Goal: Task Accomplishment & Management: Manage account settings

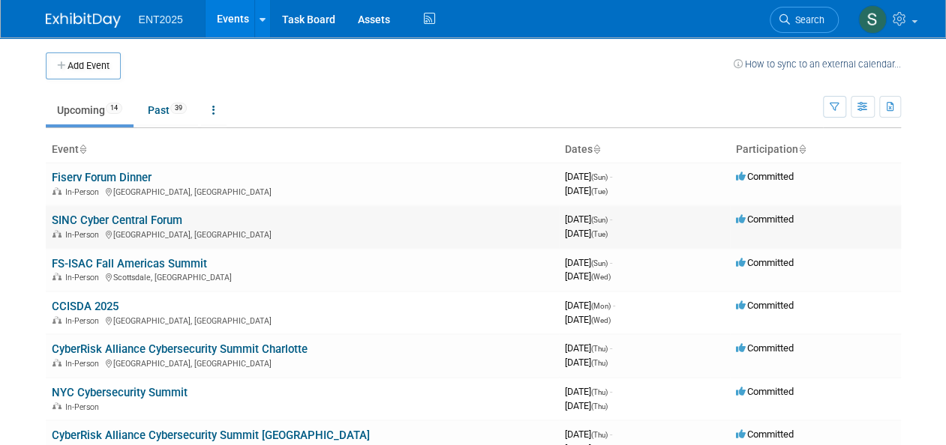
click at [127, 221] on link "SINC Cyber Central Forum" at bounding box center [117, 220] width 130 height 13
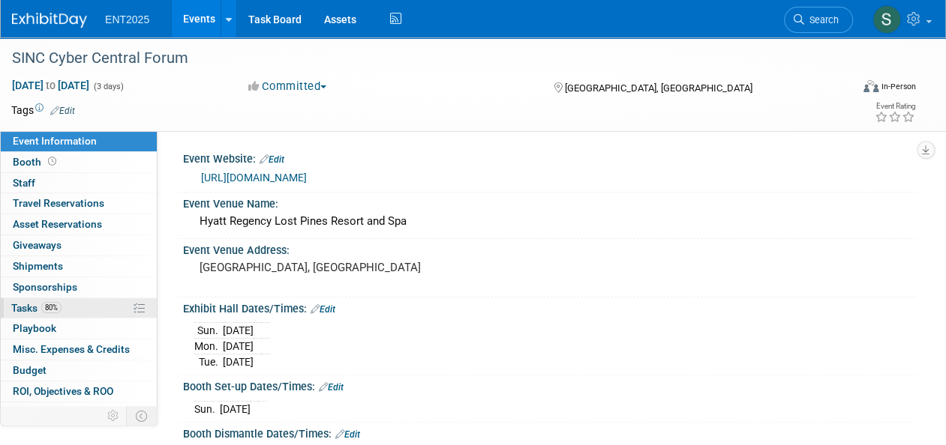
click at [33, 309] on span "Tasks 80%" at bounding box center [36, 308] width 50 height 12
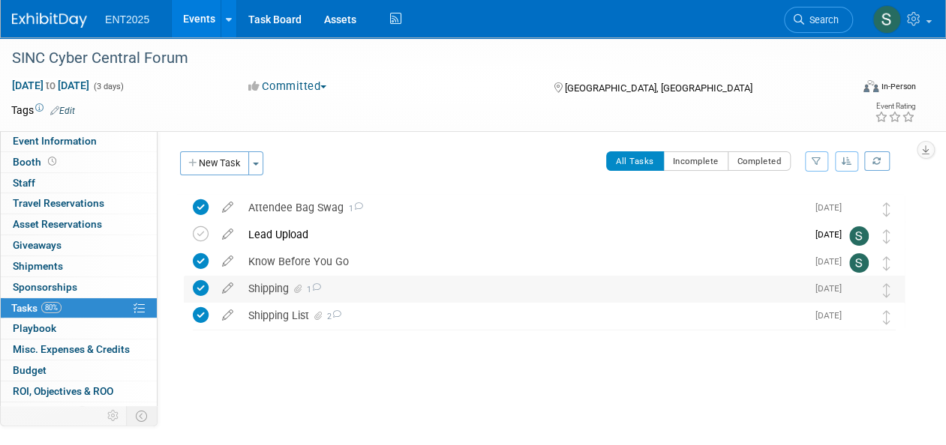
click at [267, 286] on div "Shipping 1" at bounding box center [523, 288] width 565 height 25
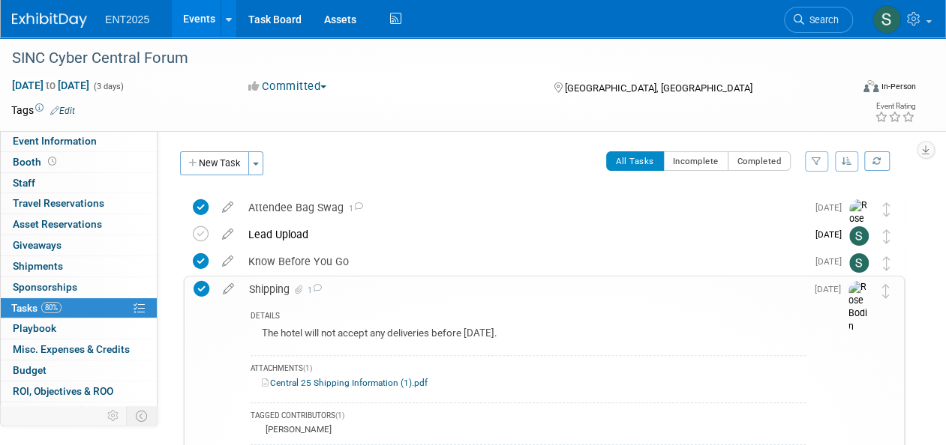
click at [329, 382] on link "Central 25 Shipping Information (1).pdf" at bounding box center [345, 383] width 166 height 10
click at [260, 286] on div "Shipping 1" at bounding box center [523, 289] width 564 height 25
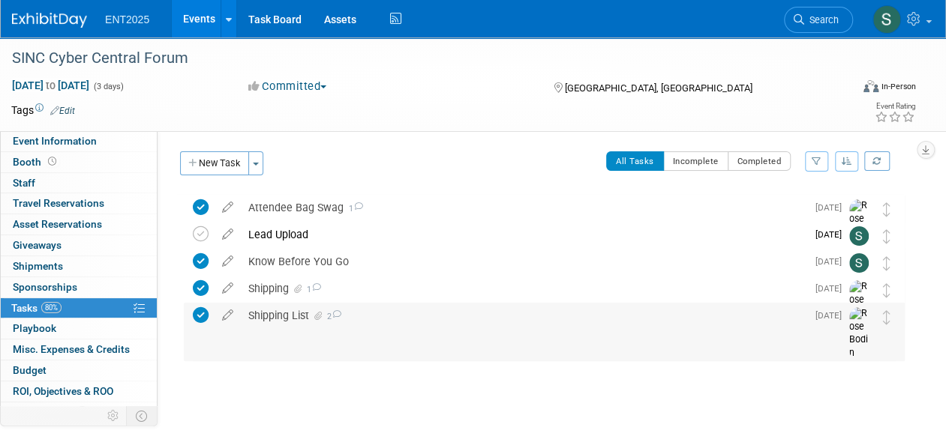
click at [289, 319] on div "Shipping List 2" at bounding box center [523, 315] width 565 height 25
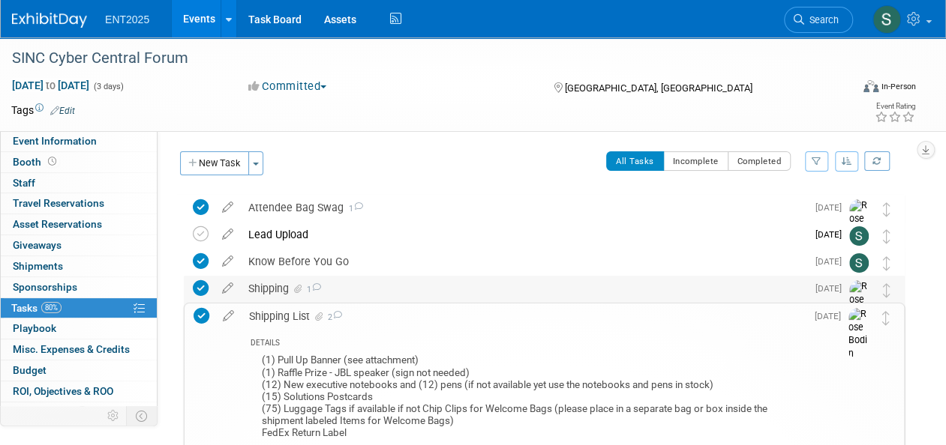
click at [278, 292] on div "Shipping 1" at bounding box center [523, 288] width 565 height 25
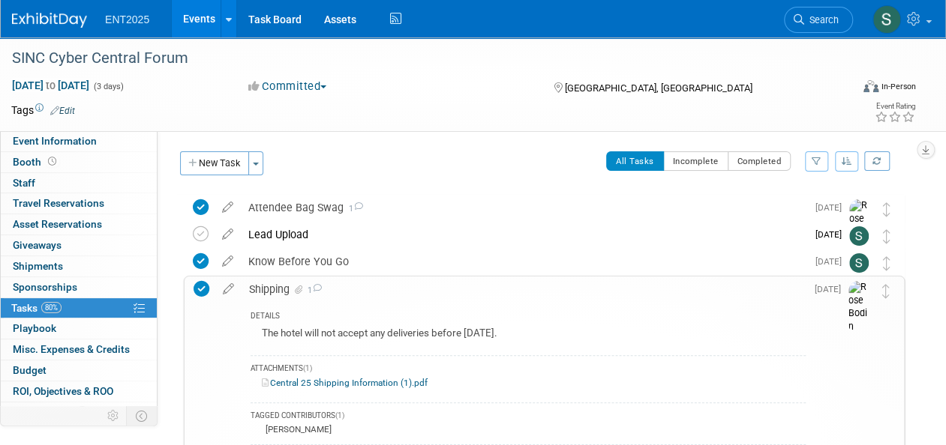
click at [278, 292] on div "Shipping 1" at bounding box center [523, 289] width 564 height 25
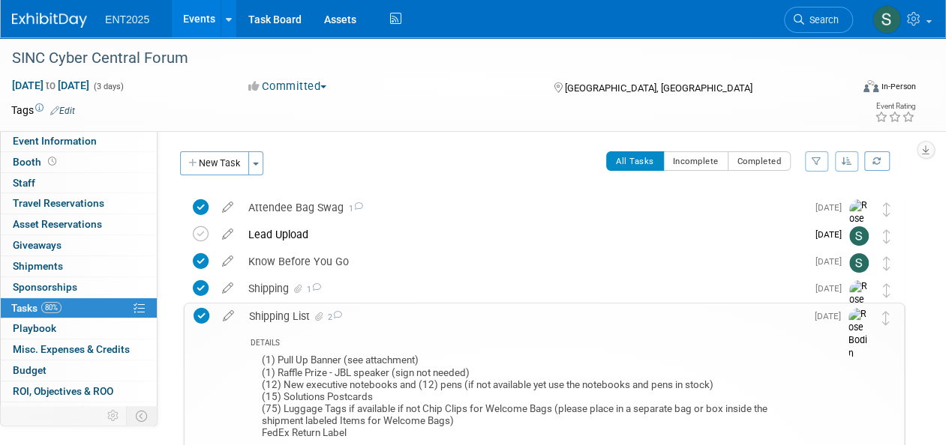
click at [256, 310] on div "Shipping List 2" at bounding box center [523, 316] width 564 height 25
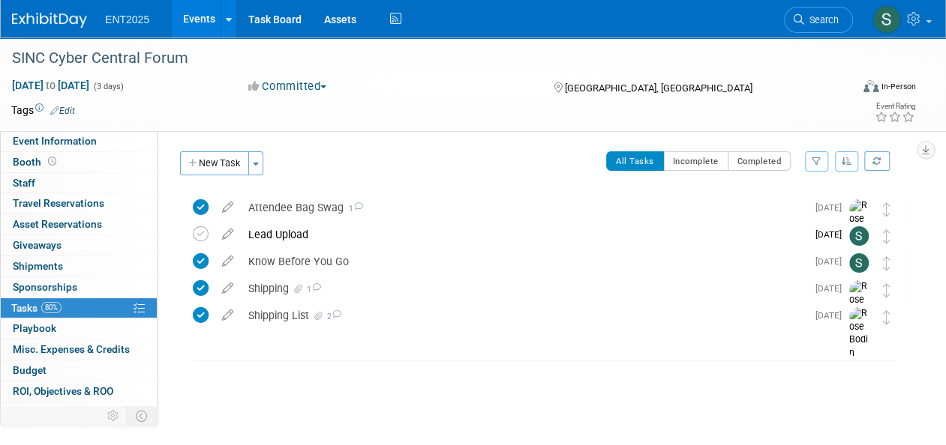
click at [195, 20] on link "Events" at bounding box center [199, 18] width 55 height 37
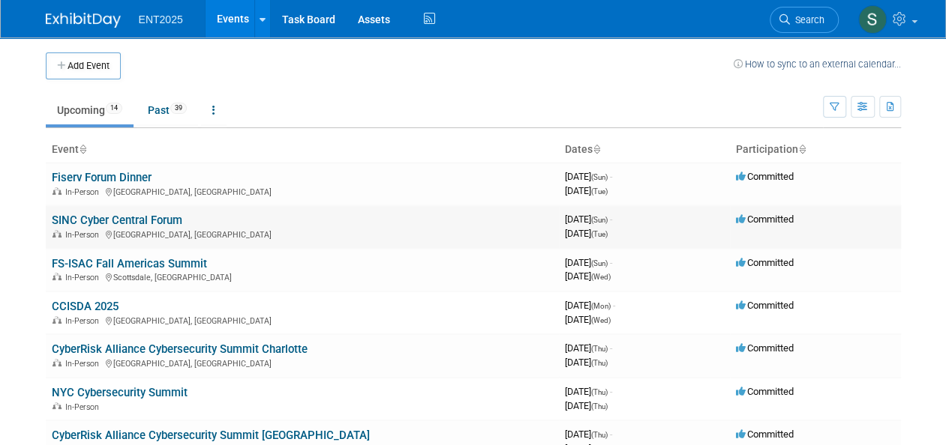
click at [69, 222] on link "SINC Cyber Central Forum" at bounding box center [117, 220] width 130 height 13
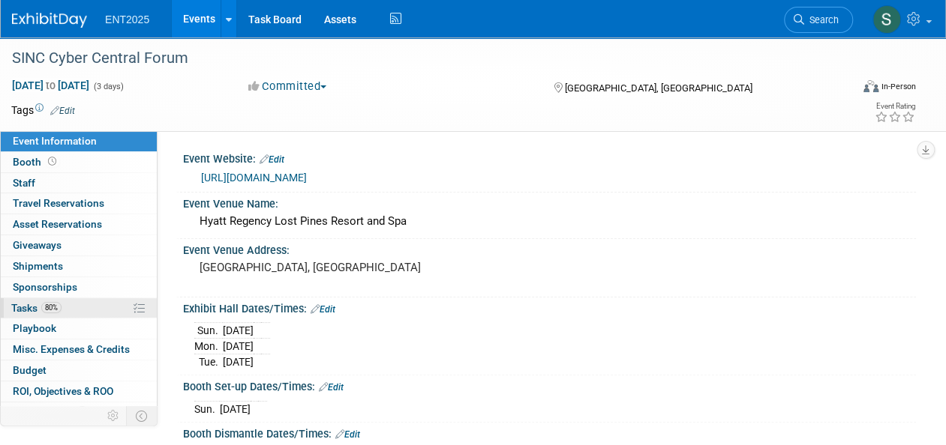
click at [21, 306] on span "Tasks 80%" at bounding box center [36, 308] width 50 height 12
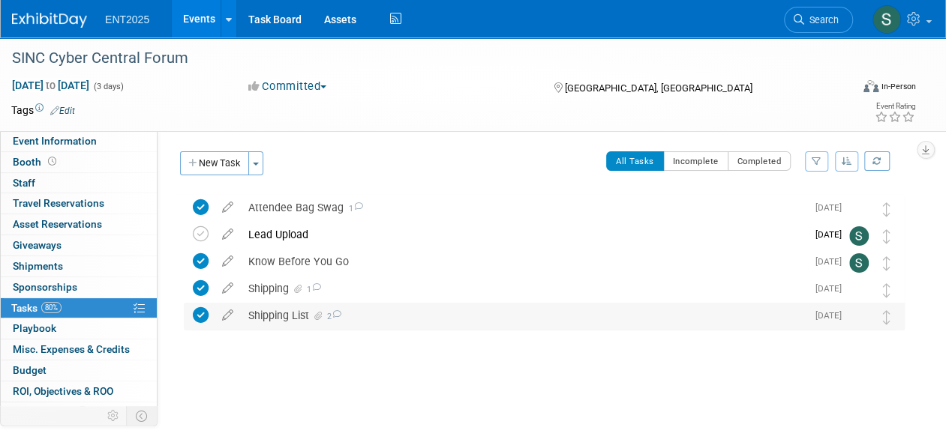
click at [279, 313] on div "Shipping List 2" at bounding box center [523, 315] width 565 height 25
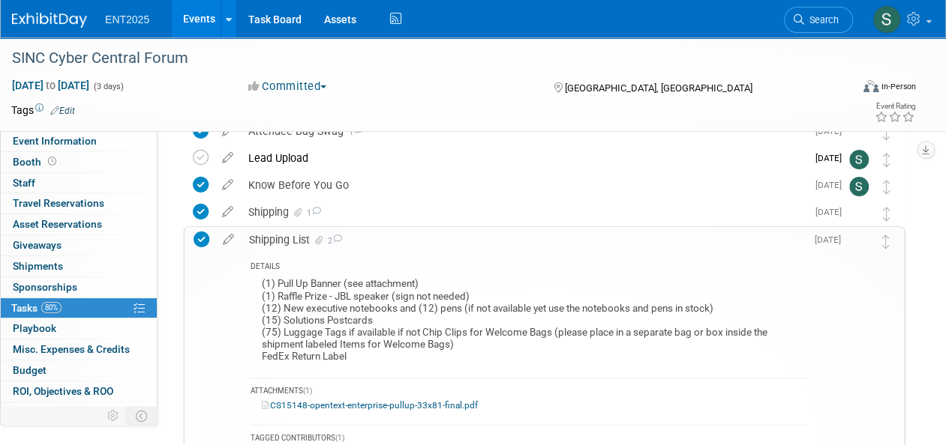
scroll to position [73, 0]
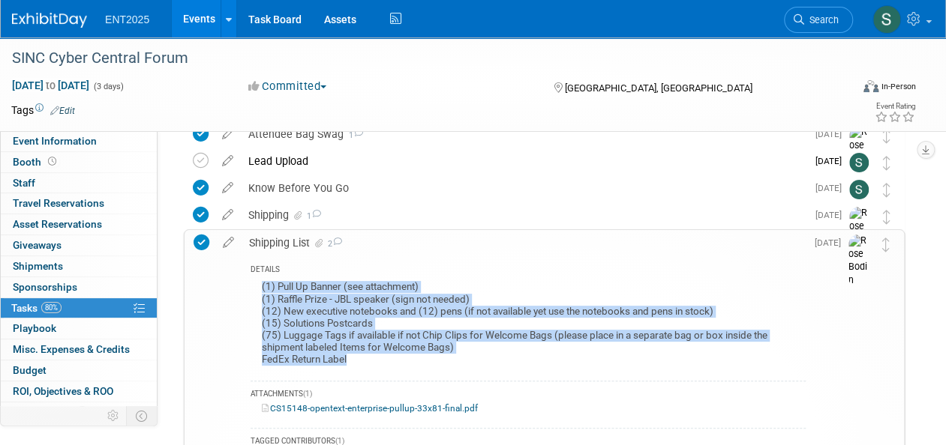
drag, startPoint x: 355, startPoint y: 362, endPoint x: 253, endPoint y: 286, distance: 127.0
click at [253, 286] on div "(1) Pull Up Banner (see attachment) (1) Raffle Prize - JBL speaker (sign not ne…" at bounding box center [527, 324] width 555 height 95
copy div "(1) Pull Up Banner (see attachment) (1) Raffle Prize - JBL speaker (sign not ne…"
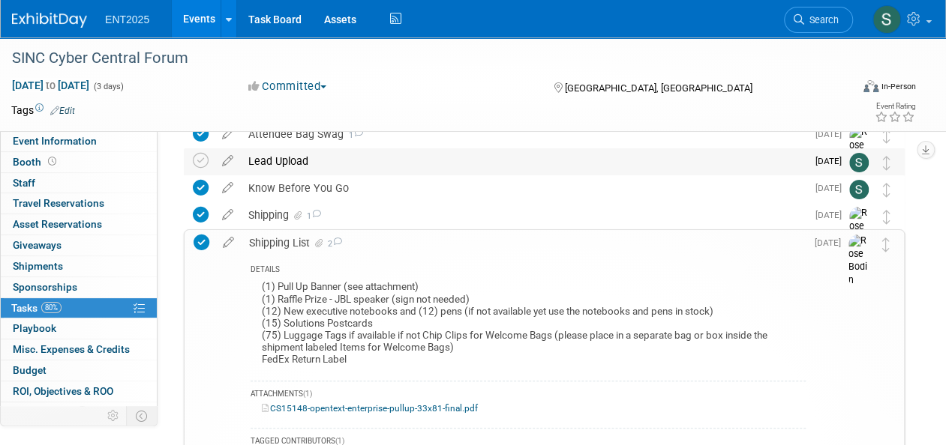
click at [485, 159] on div "Lead Upload" at bounding box center [523, 160] width 565 height 25
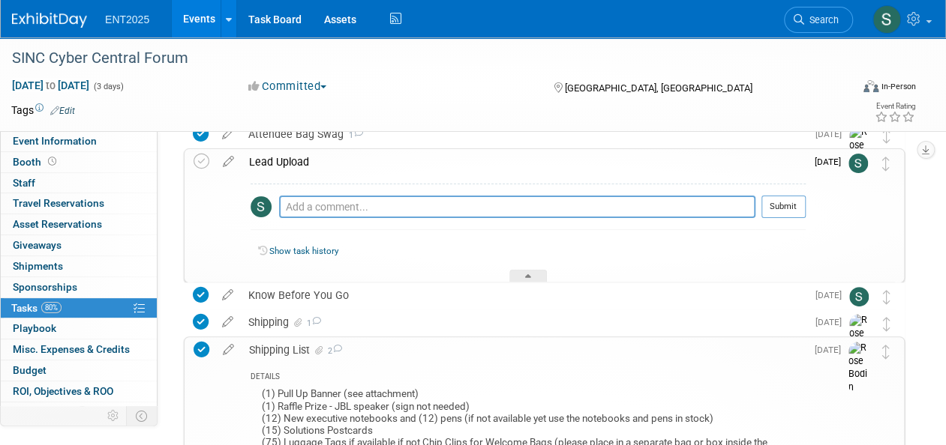
click at [291, 352] on div "Shipping List 2" at bounding box center [523, 349] width 564 height 25
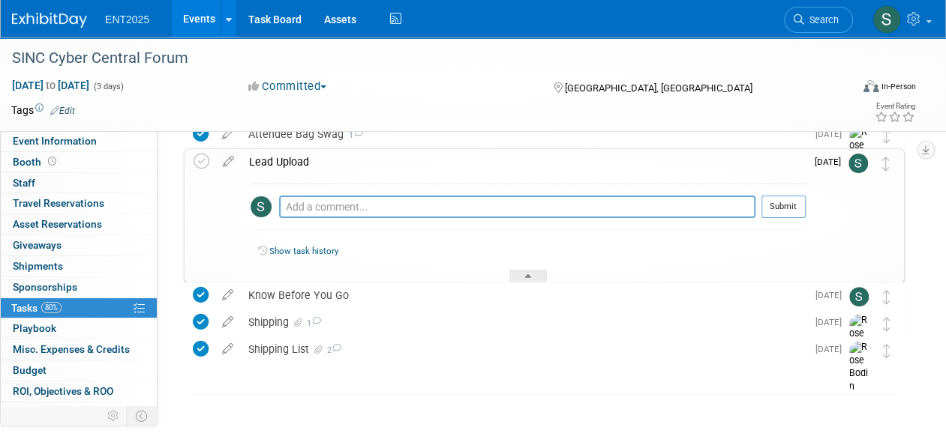
click at [298, 158] on div "Lead Upload" at bounding box center [523, 161] width 564 height 25
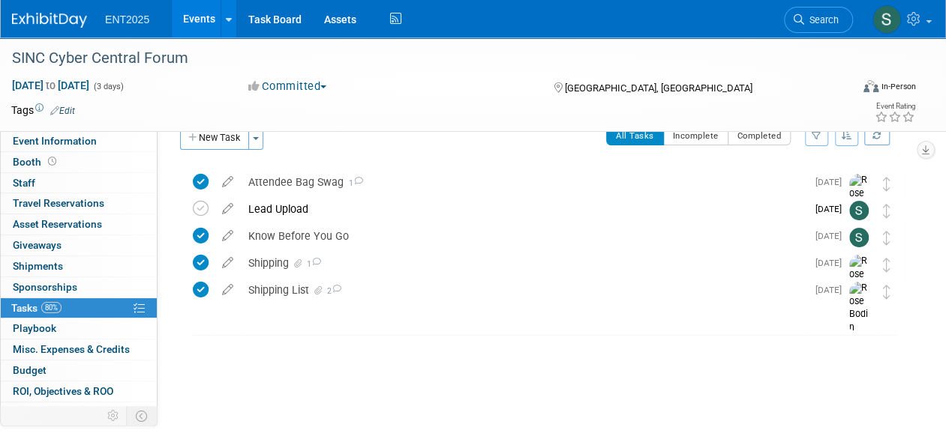
scroll to position [0, 0]
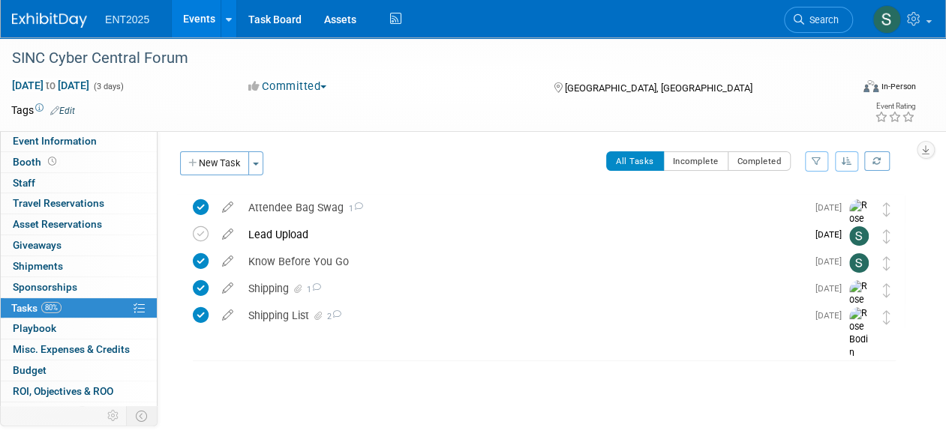
click at [200, 22] on link "Events" at bounding box center [199, 18] width 55 height 37
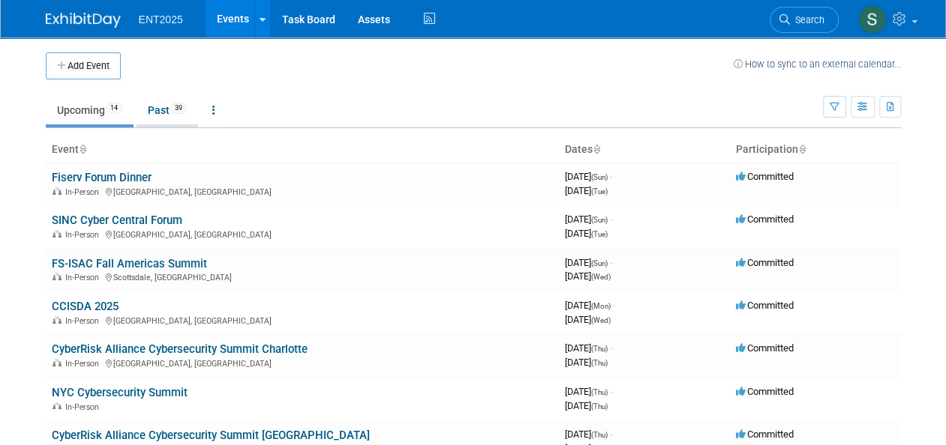
click at [151, 111] on link "Past 39" at bounding box center [166, 110] width 61 height 28
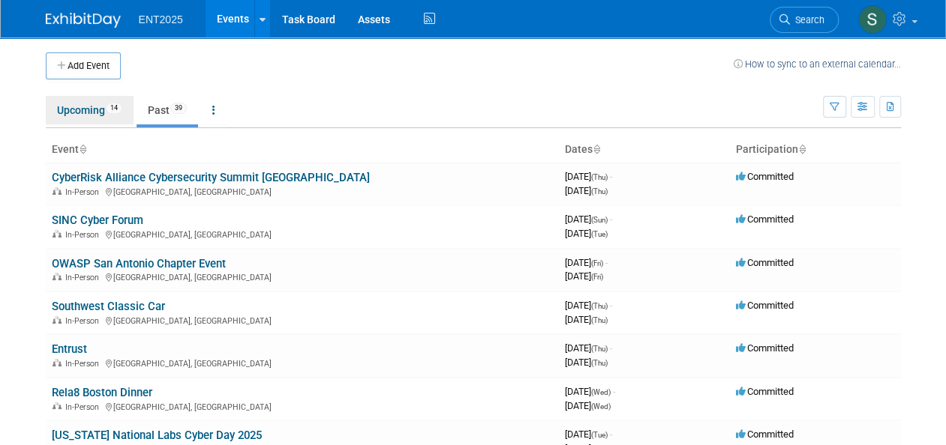
click at [82, 108] on link "Upcoming 14" at bounding box center [90, 110] width 88 height 28
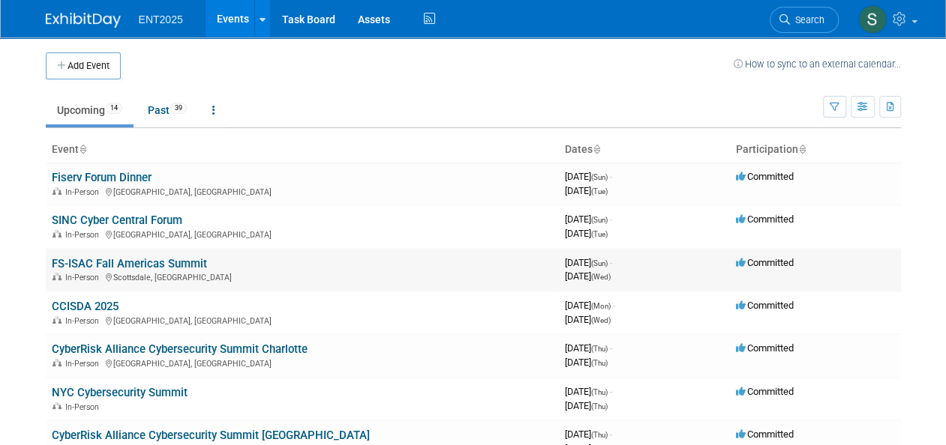
click at [70, 264] on link "FS-ISAC Fall Americas Summit" at bounding box center [129, 263] width 155 height 13
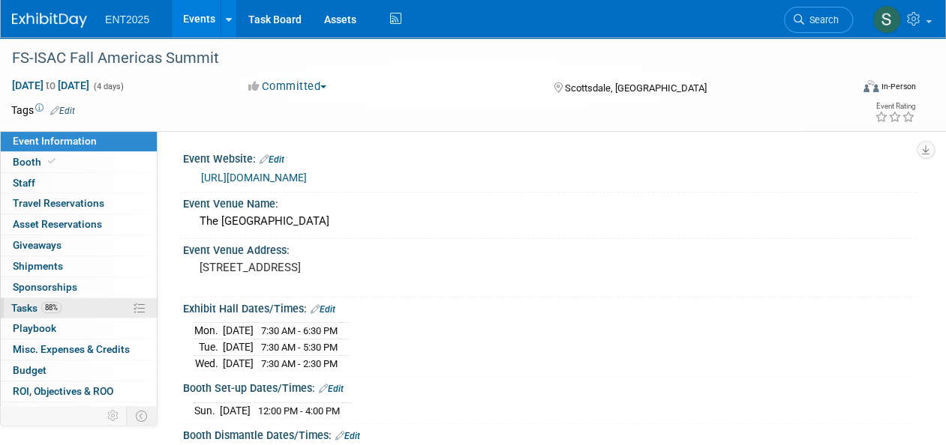
click at [31, 307] on span "Tasks 88%" at bounding box center [36, 308] width 50 height 12
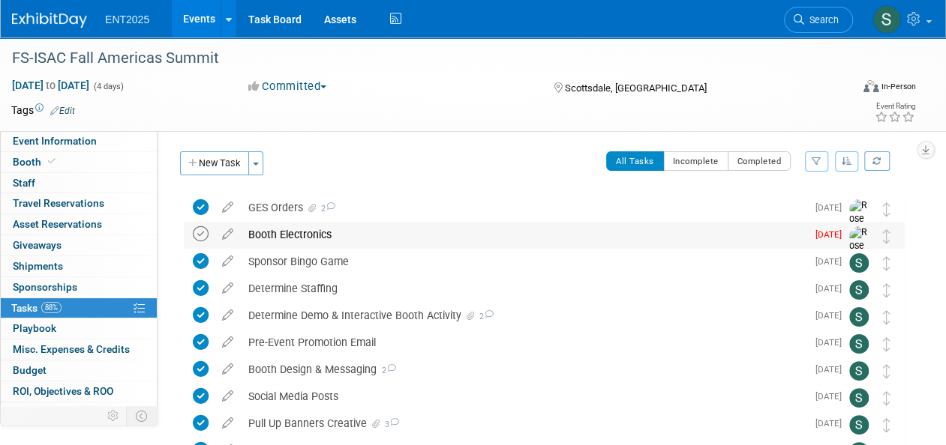
click at [200, 230] on icon at bounding box center [201, 234] width 16 height 16
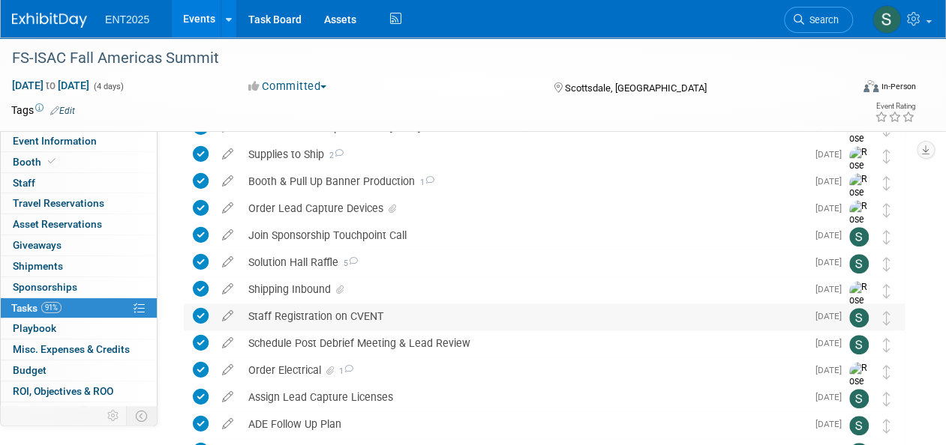
scroll to position [433, 0]
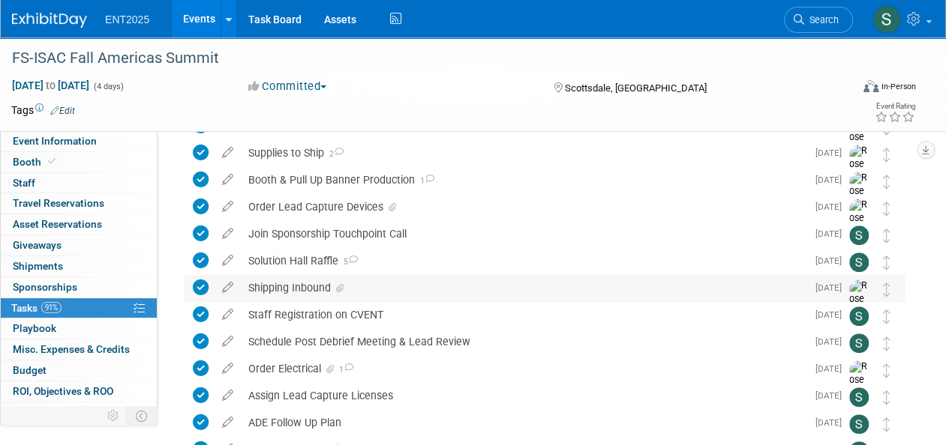
click at [288, 283] on div "Shipping Inbound" at bounding box center [523, 287] width 565 height 25
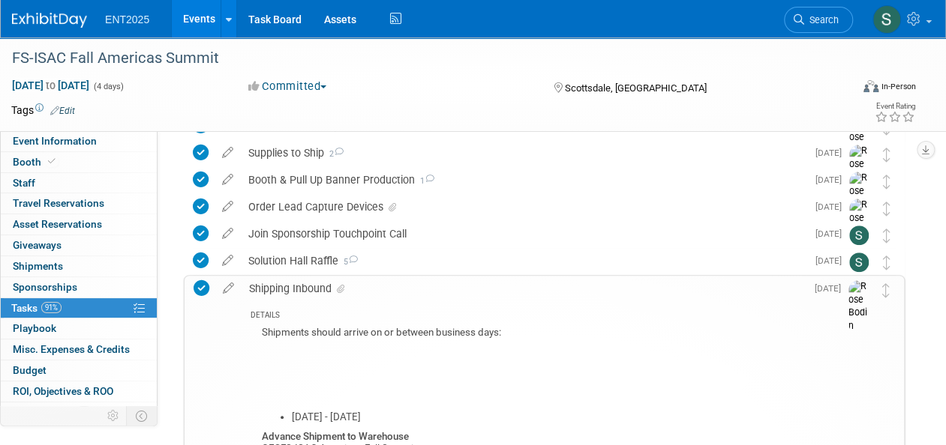
click at [319, 285] on div "Shipping Inbound" at bounding box center [523, 288] width 564 height 25
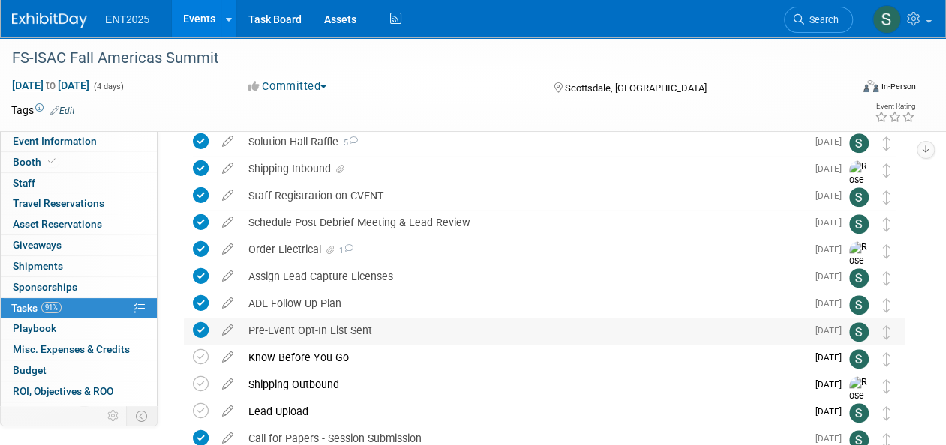
scroll to position [553, 0]
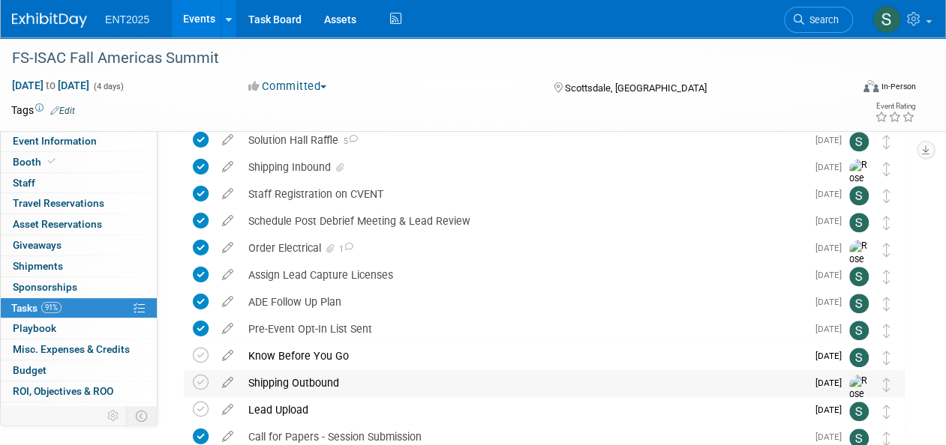
click at [299, 374] on div "Shipping Outbound" at bounding box center [523, 382] width 565 height 25
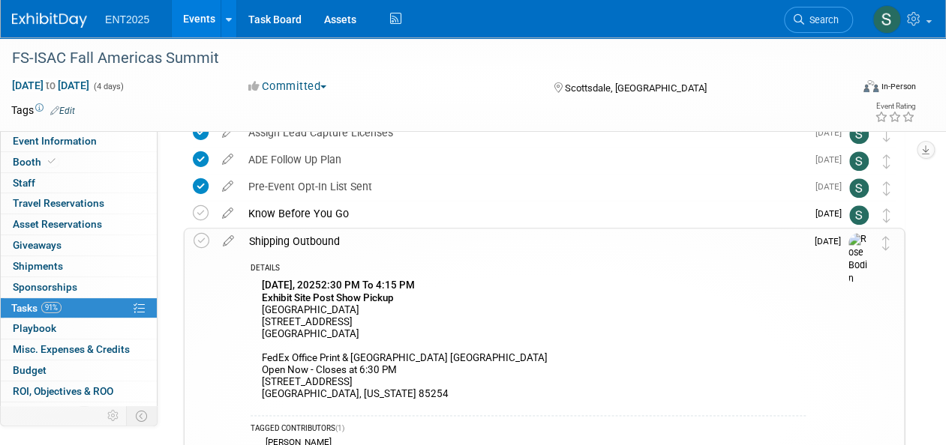
scroll to position [708, 0]
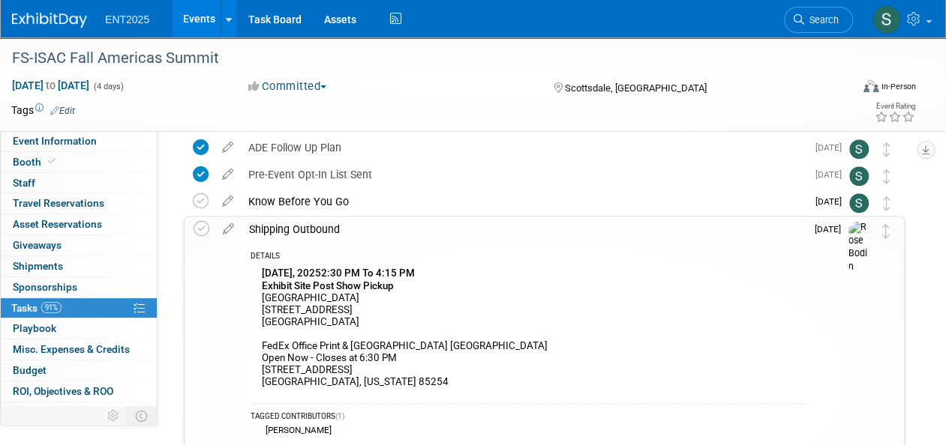
click at [307, 227] on div "Shipping Outbound" at bounding box center [523, 229] width 564 height 25
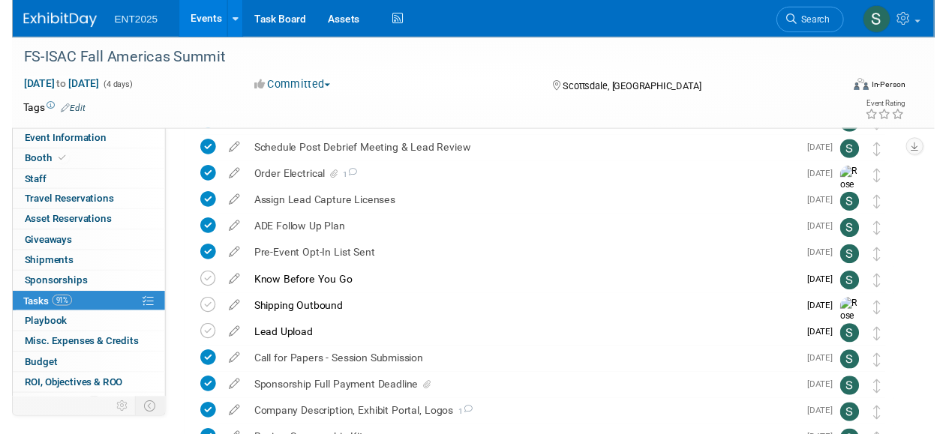
scroll to position [615, 0]
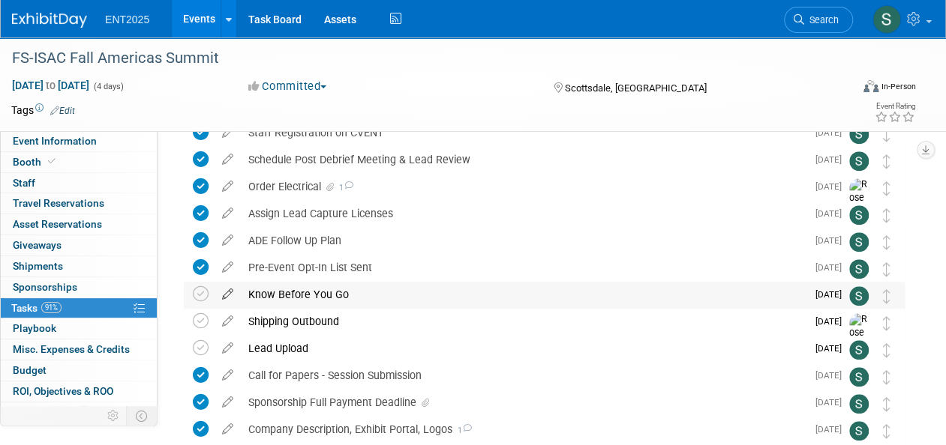
click at [226, 289] on icon at bounding box center [227, 291] width 26 height 19
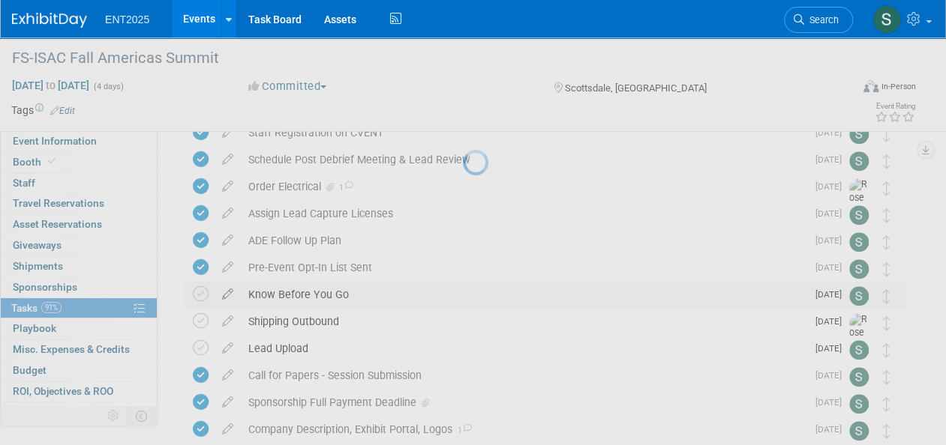
select select "8"
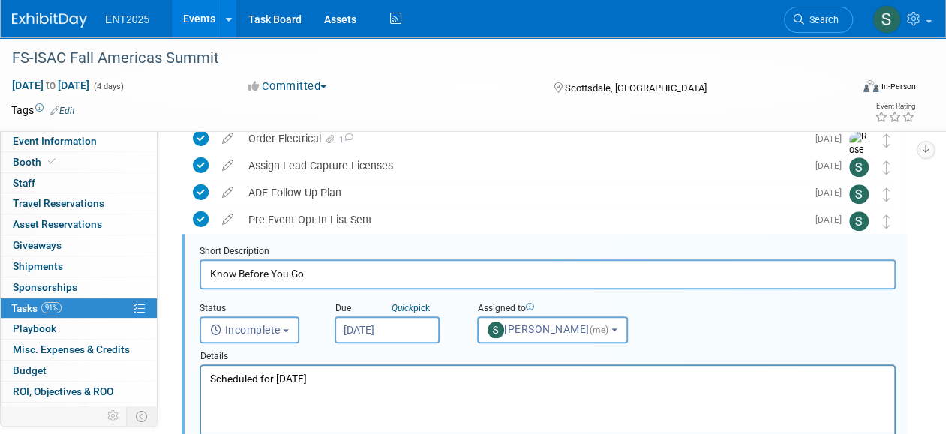
scroll to position [676, 0]
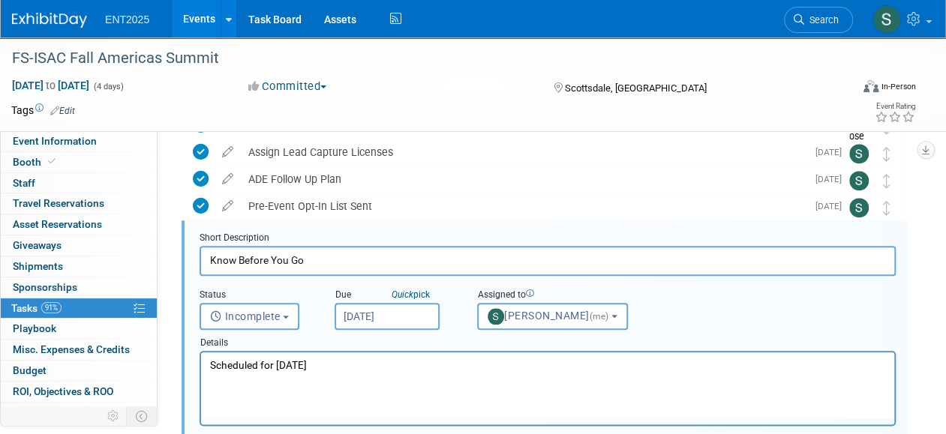
click at [367, 315] on input "Sep 29, 2025" at bounding box center [386, 316] width 105 height 27
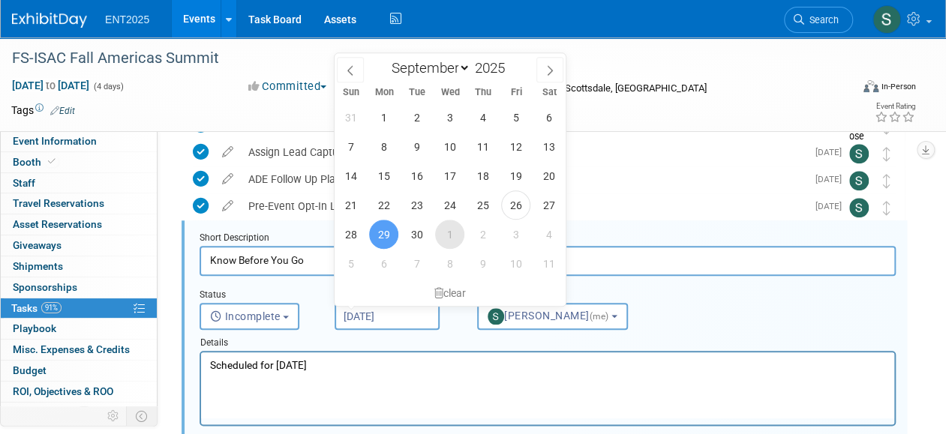
click at [448, 236] on span "1" at bounding box center [449, 234] width 29 height 29
type input "Oct 1, 2025"
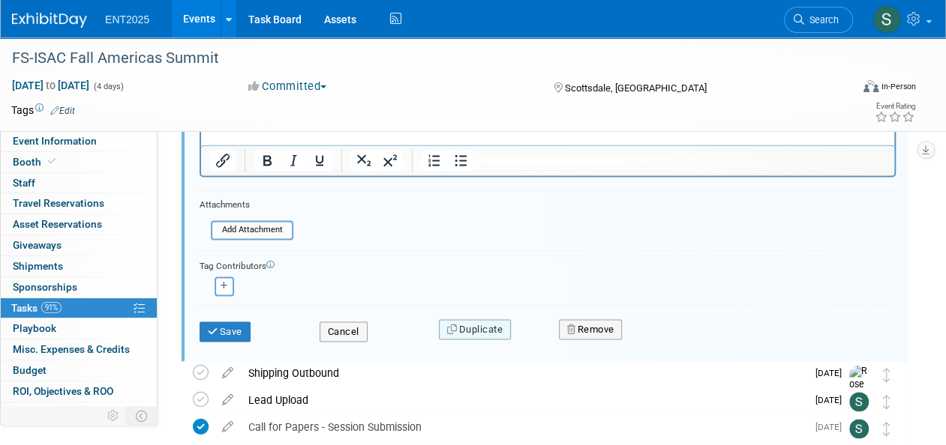
scroll to position [943, 0]
click at [225, 324] on button "Save" at bounding box center [224, 330] width 51 height 21
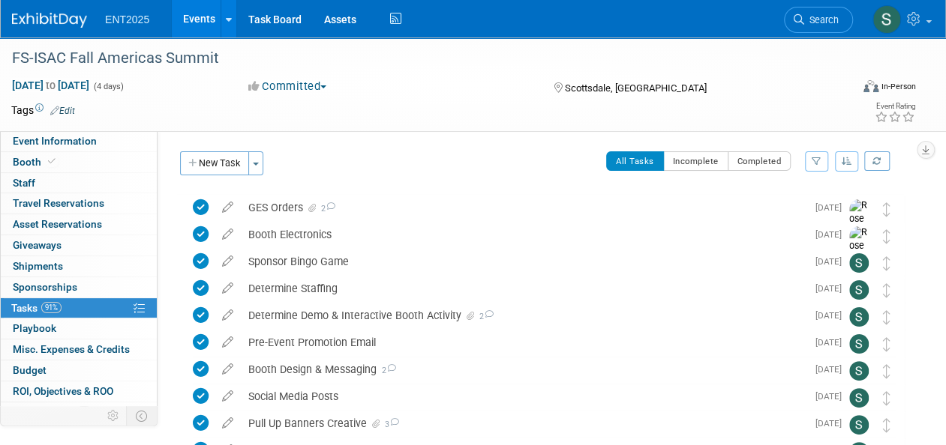
scroll to position [1, 0]
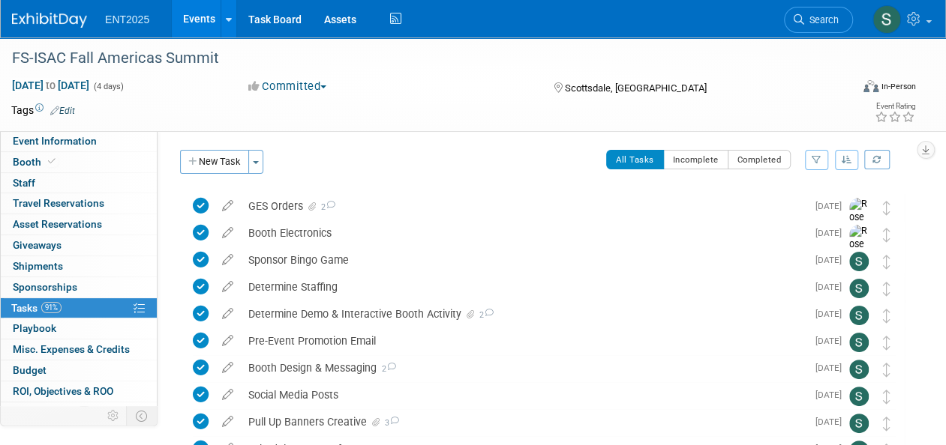
click at [198, 25] on link "Events" at bounding box center [199, 18] width 55 height 37
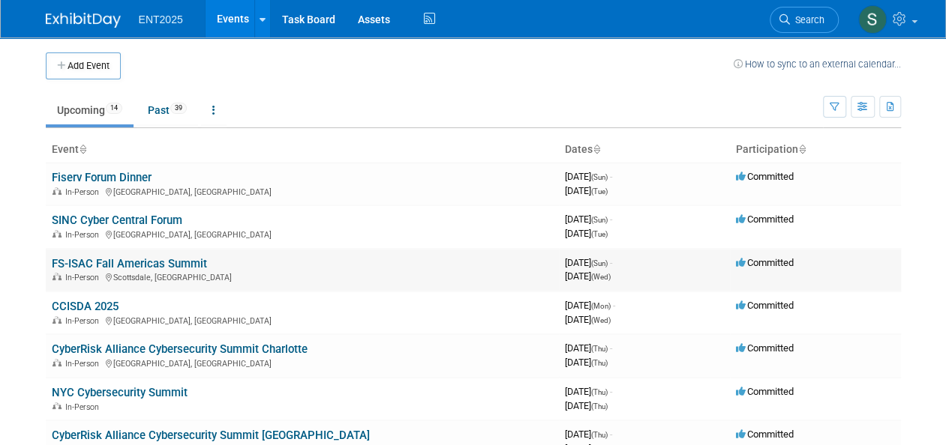
click at [104, 261] on link "FS-ISAC Fall Americas Summit" at bounding box center [129, 263] width 155 height 13
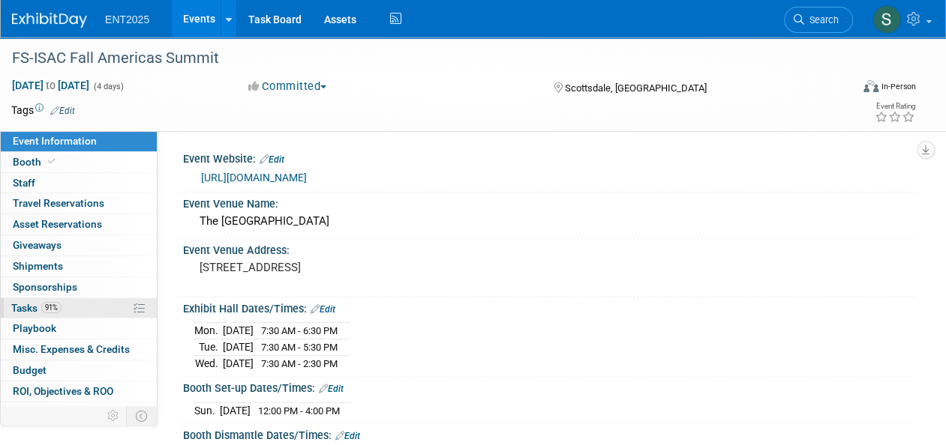
click at [22, 302] on span "Tasks 91%" at bounding box center [36, 308] width 50 height 12
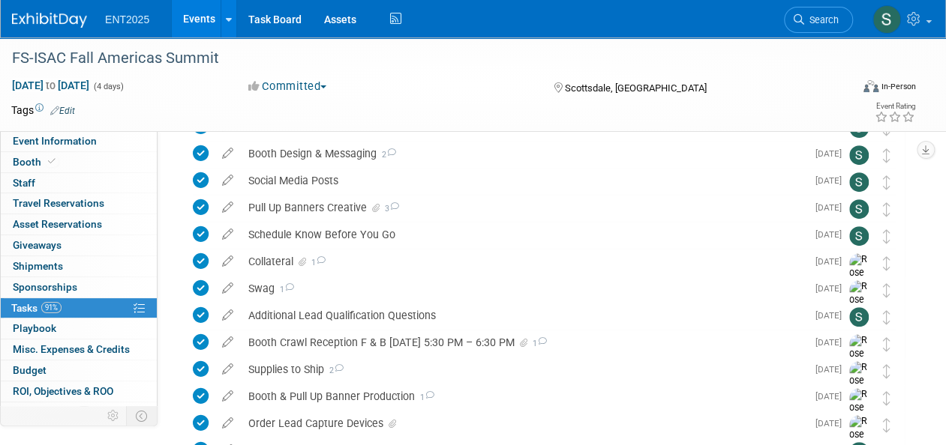
scroll to position [217, 0]
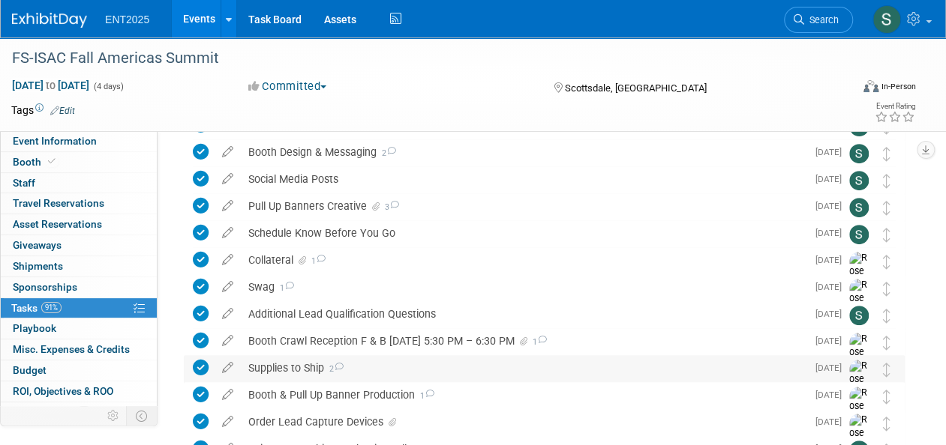
click at [292, 363] on div "Supplies to Ship 2" at bounding box center [523, 367] width 565 height 25
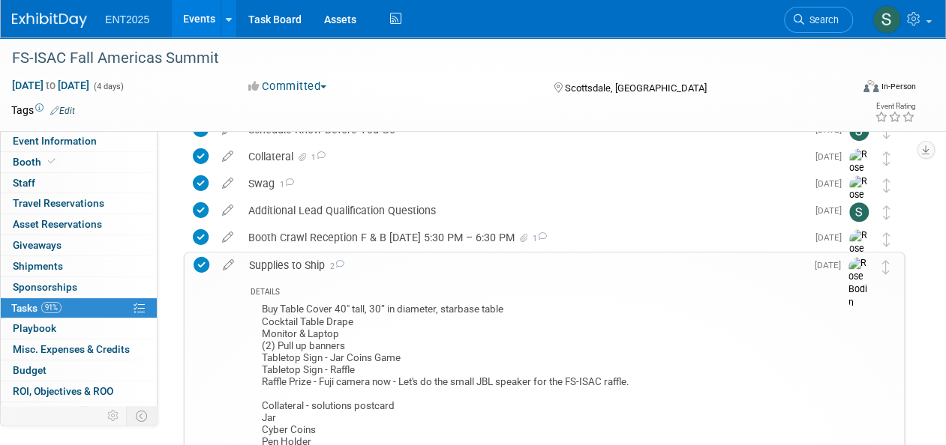
scroll to position [323, 0]
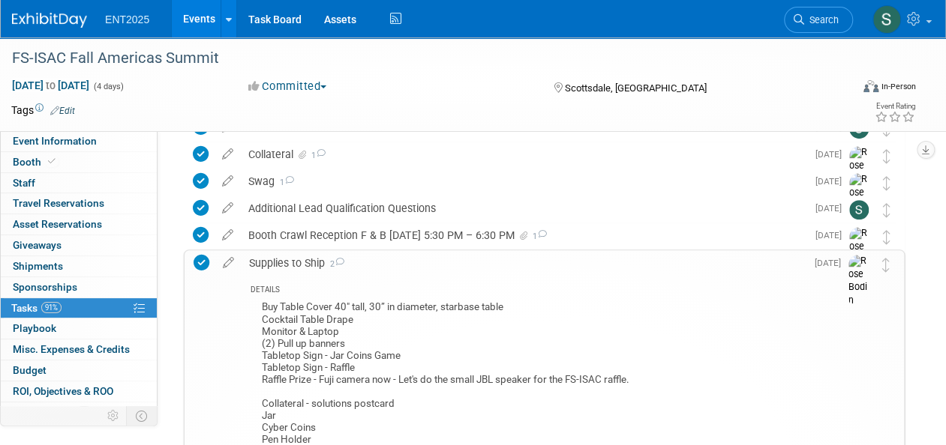
click at [18, 304] on span "Tasks 91%" at bounding box center [36, 308] width 50 height 12
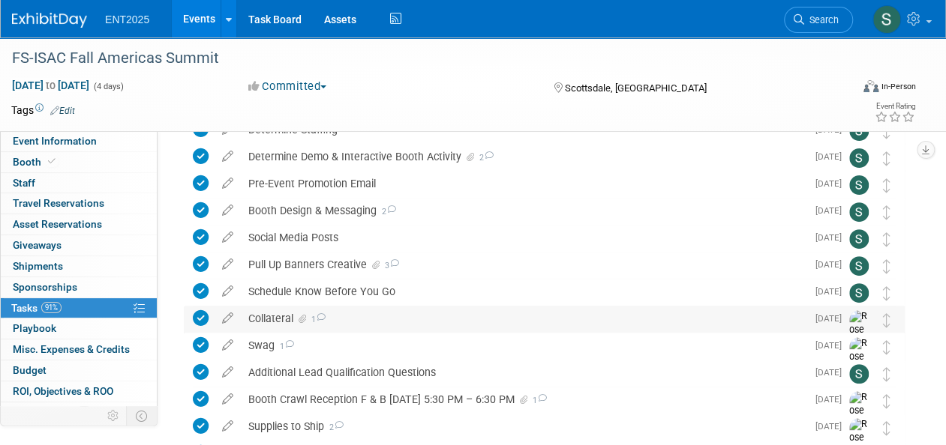
scroll to position [166, 0]
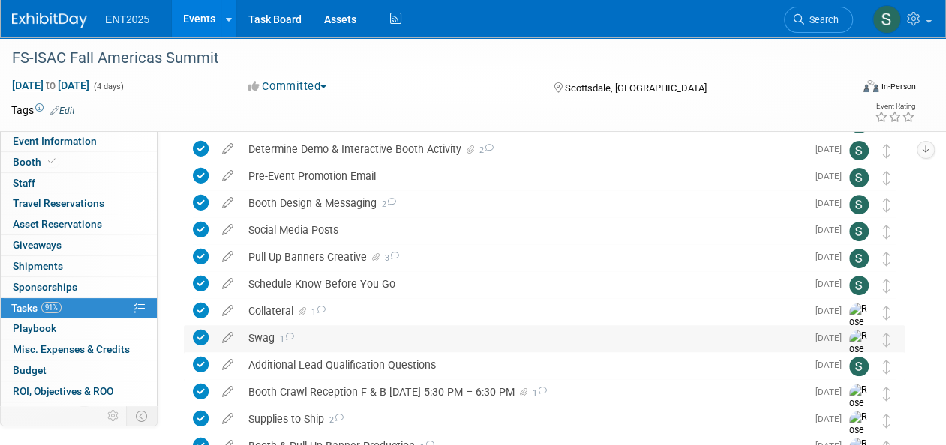
click at [264, 336] on div "Swag 1" at bounding box center [523, 337] width 565 height 25
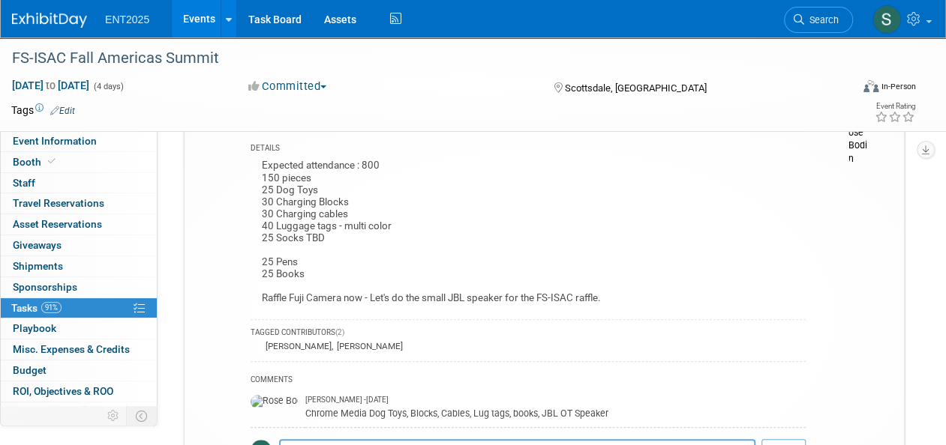
scroll to position [380, 0]
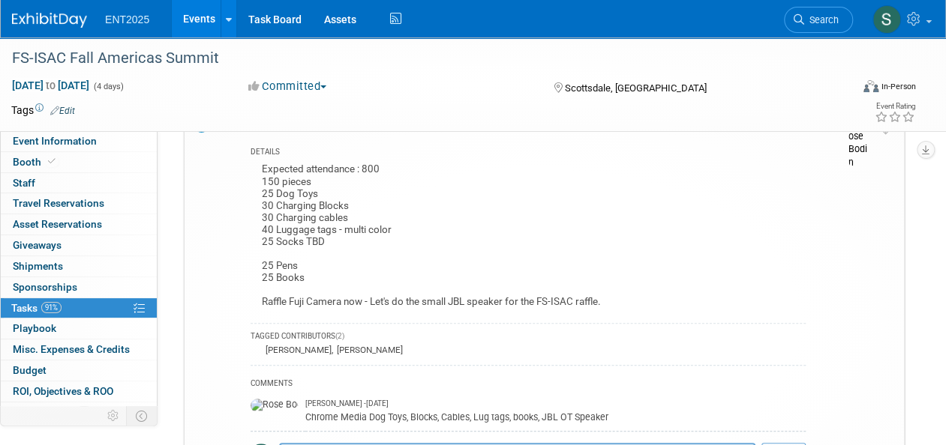
click at [13, 305] on span "Tasks 91%" at bounding box center [36, 308] width 50 height 12
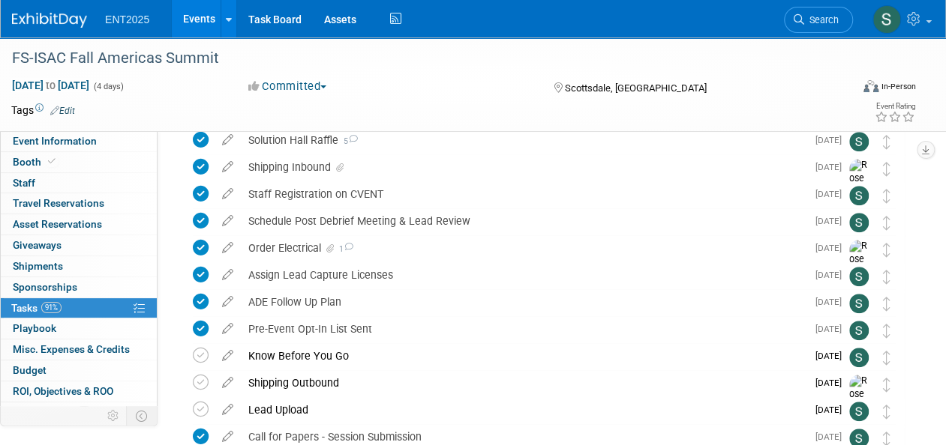
scroll to position [556, 0]
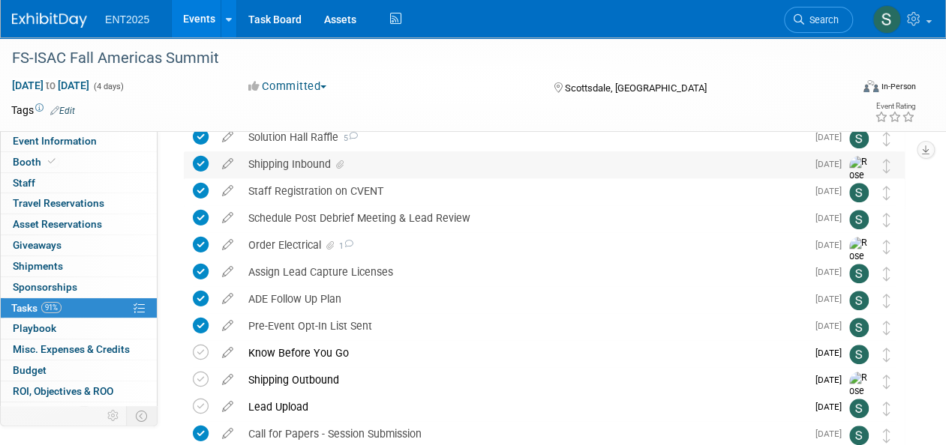
click at [306, 157] on div "Shipping Inbound" at bounding box center [523, 163] width 565 height 25
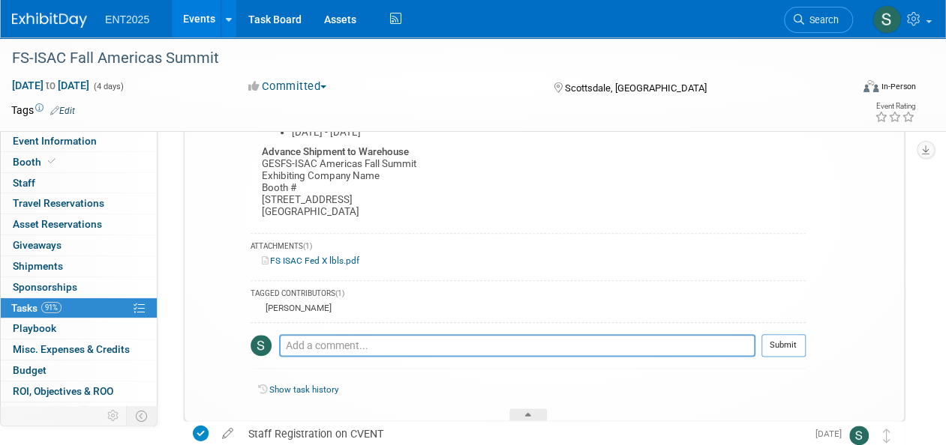
scroll to position [727, 0]
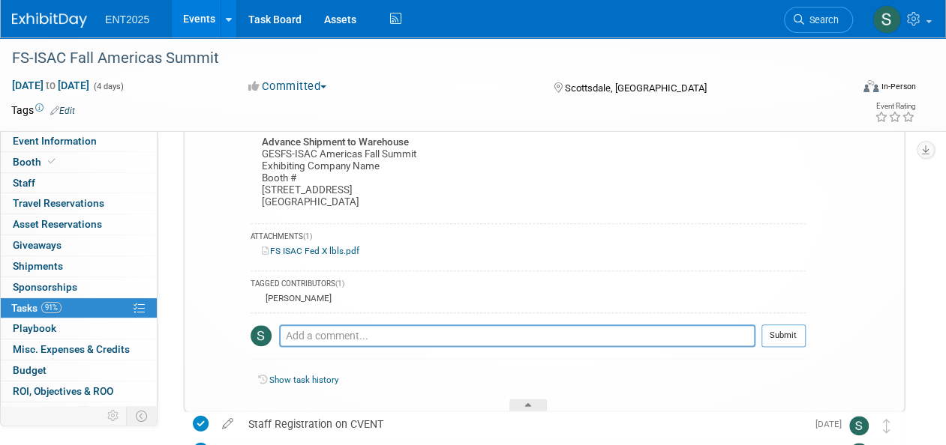
click at [300, 246] on link "FS ISAC Fed X lbls.pdf" at bounding box center [310, 251] width 97 height 10
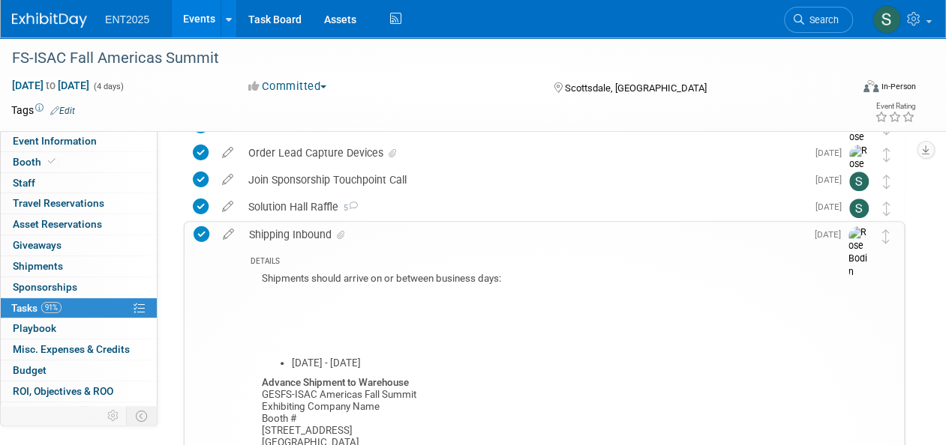
scroll to position [460, 0]
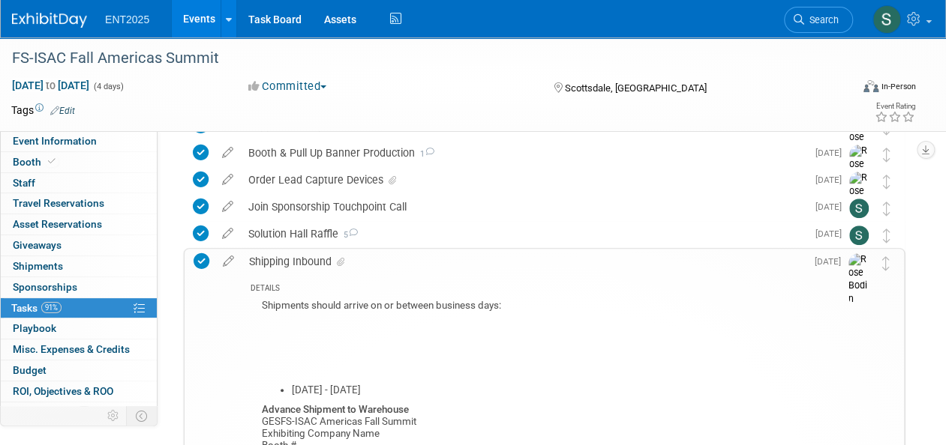
click at [281, 257] on div "Shipping Inbound" at bounding box center [523, 261] width 564 height 25
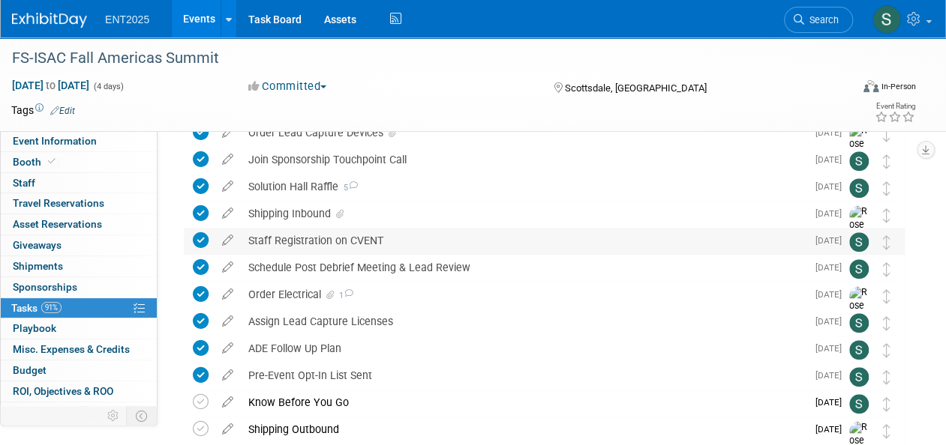
scroll to position [505, 0]
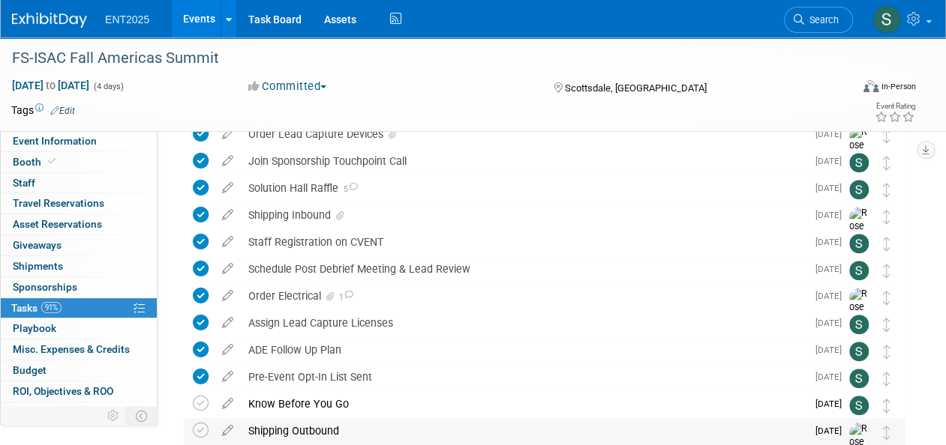
click at [304, 428] on div "Shipping Outbound" at bounding box center [523, 430] width 565 height 25
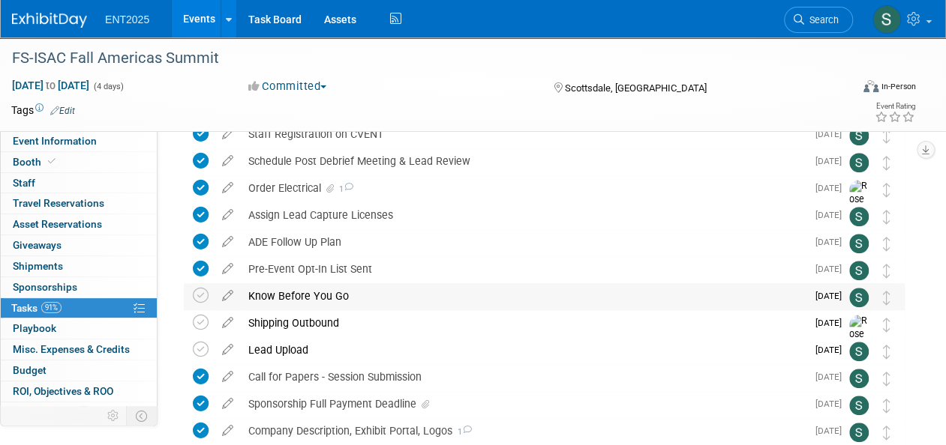
scroll to position [612, 0]
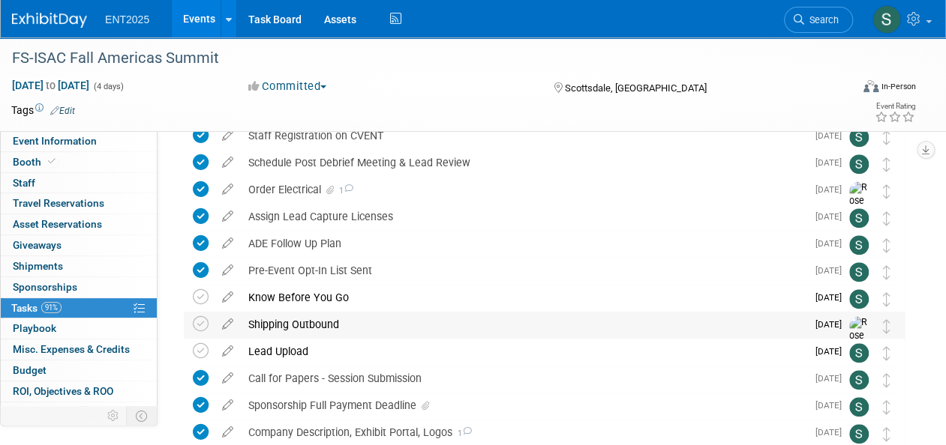
click at [270, 321] on div "Shipping Outbound" at bounding box center [523, 324] width 565 height 25
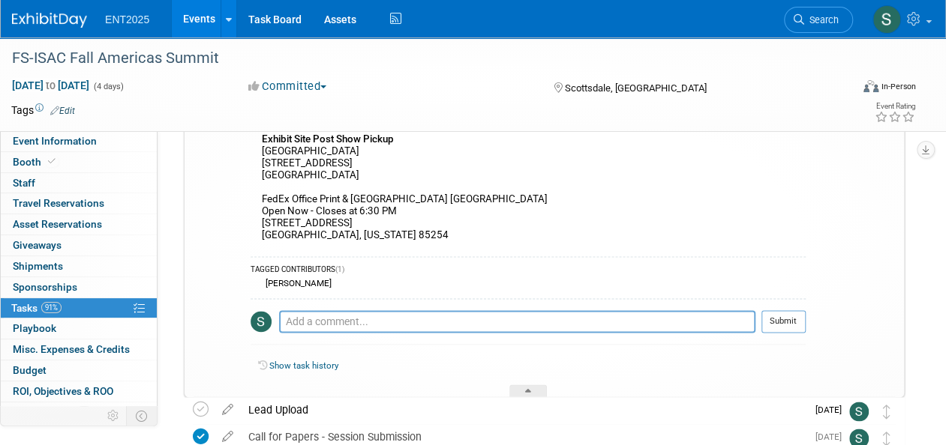
scroll to position [688, 0]
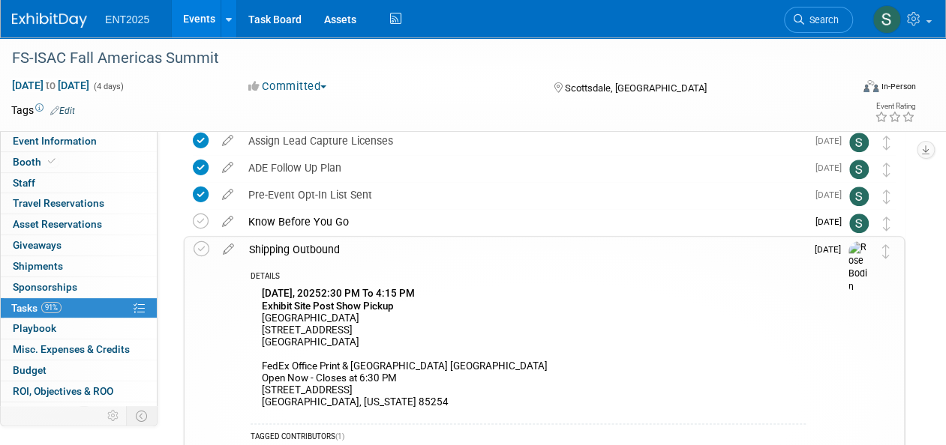
click at [310, 237] on div "Shipping Outbound" at bounding box center [523, 249] width 564 height 25
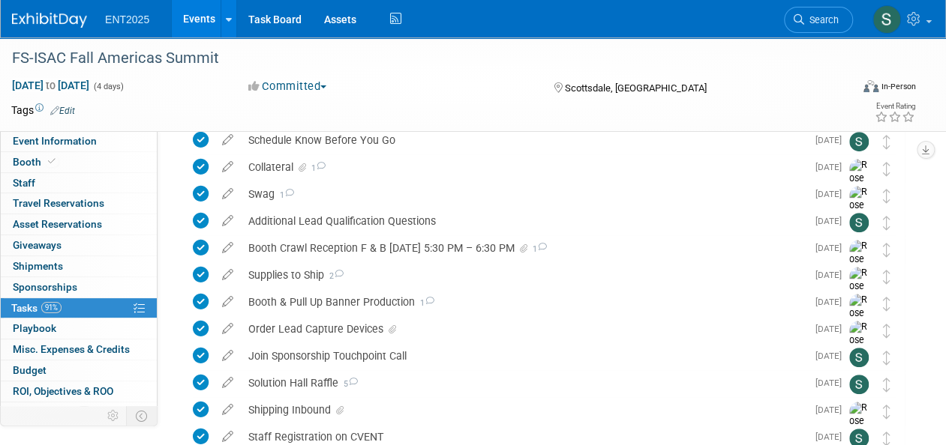
scroll to position [285, 0]
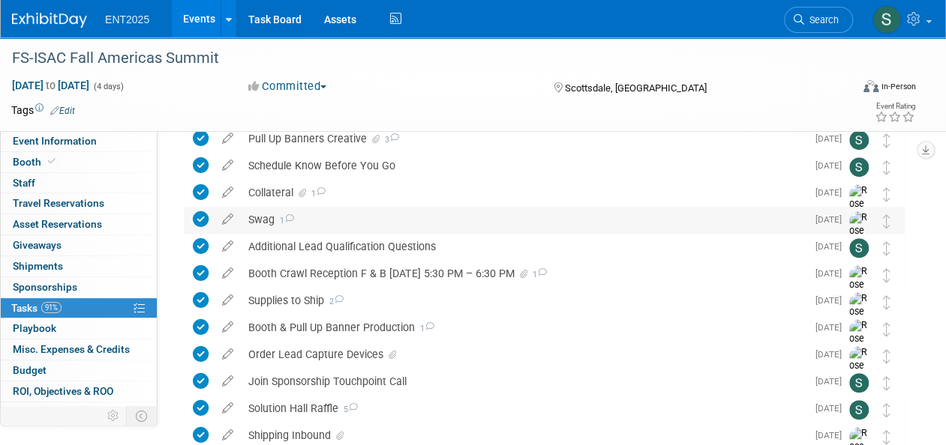
click at [266, 219] on div "Swag 1" at bounding box center [523, 219] width 565 height 25
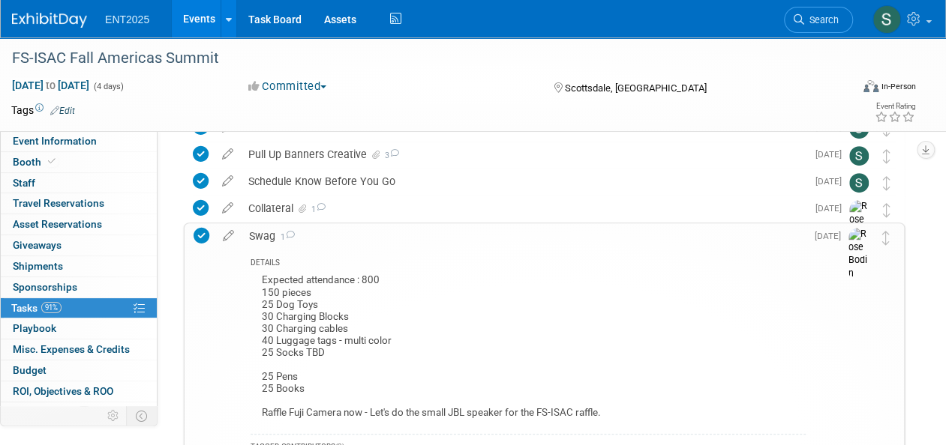
scroll to position [231, 0]
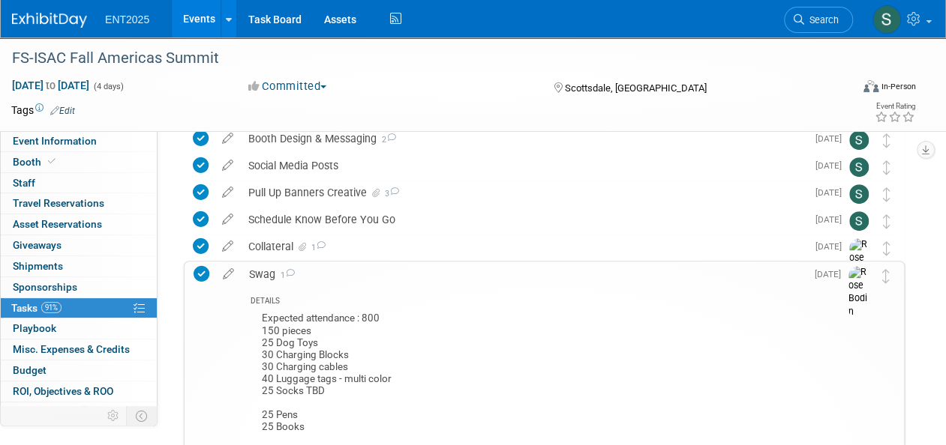
click at [265, 270] on div "Swag 1" at bounding box center [523, 274] width 564 height 25
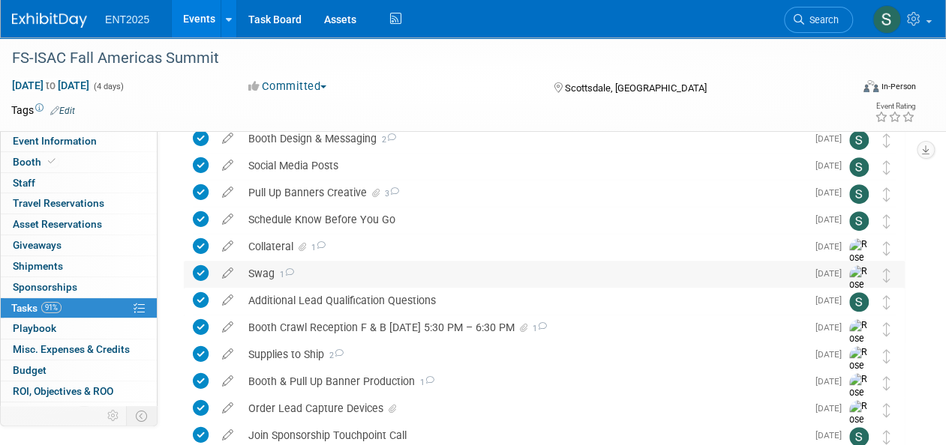
click at [257, 269] on div "Swag 1" at bounding box center [523, 273] width 565 height 25
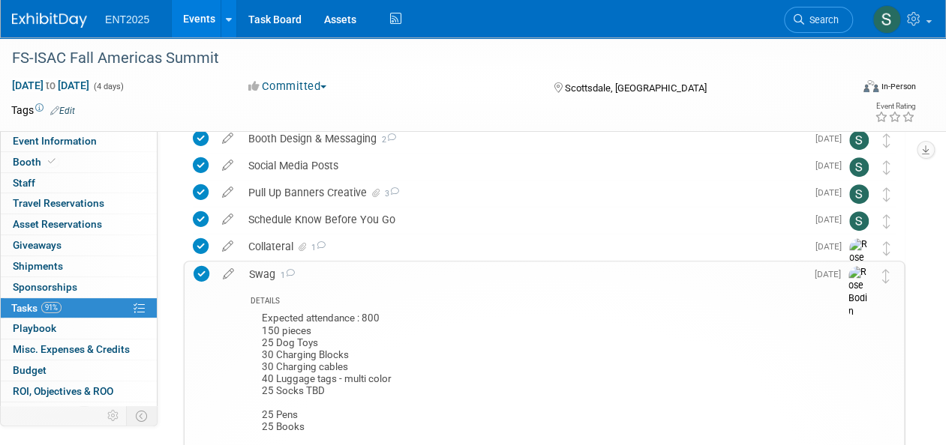
click at [262, 277] on div "Swag 1" at bounding box center [523, 274] width 564 height 25
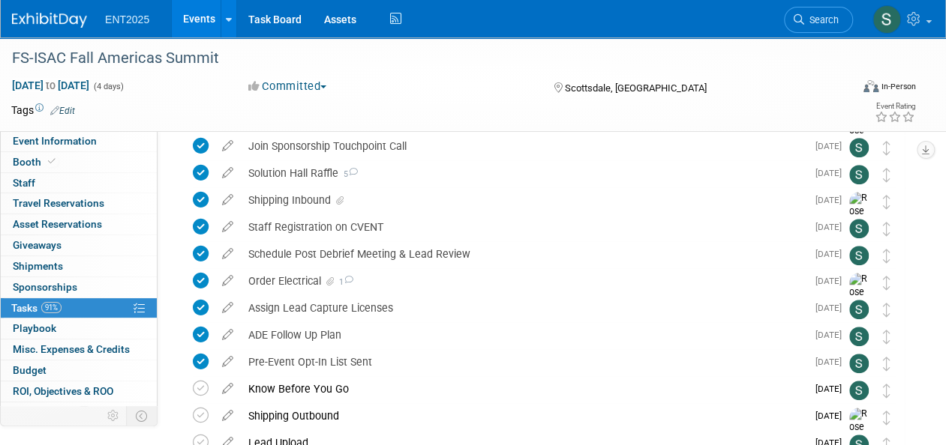
scroll to position [519, 0]
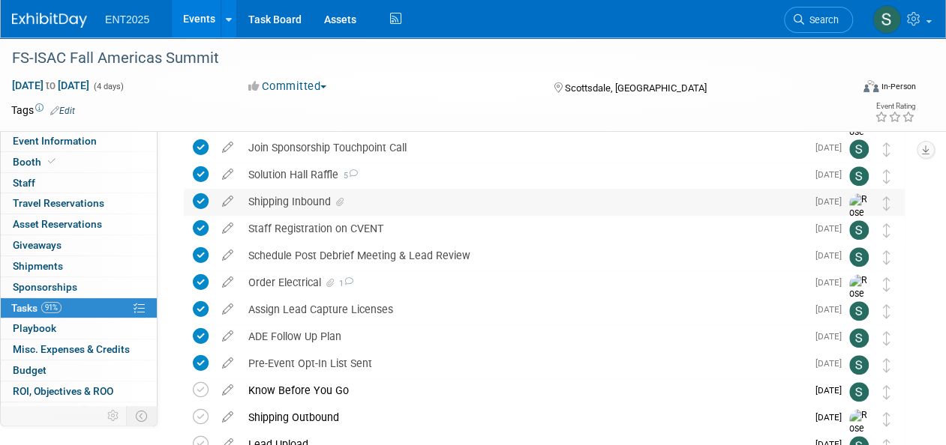
click at [268, 199] on div "Shipping Inbound" at bounding box center [523, 201] width 565 height 25
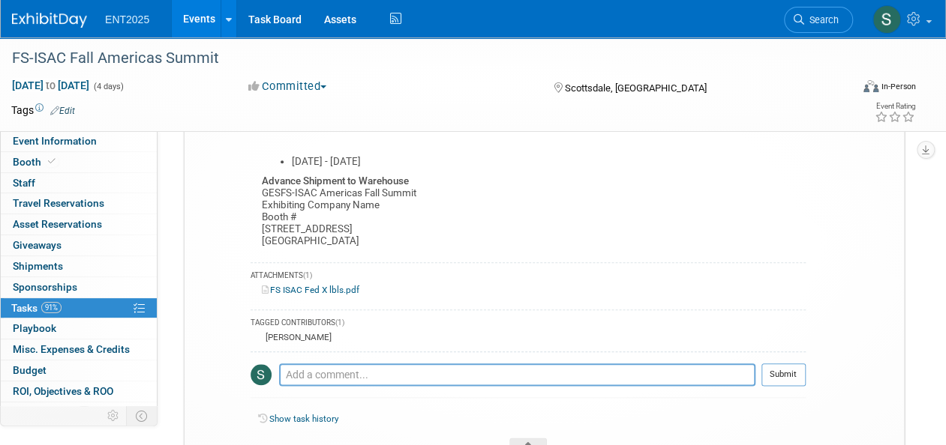
scroll to position [373, 0]
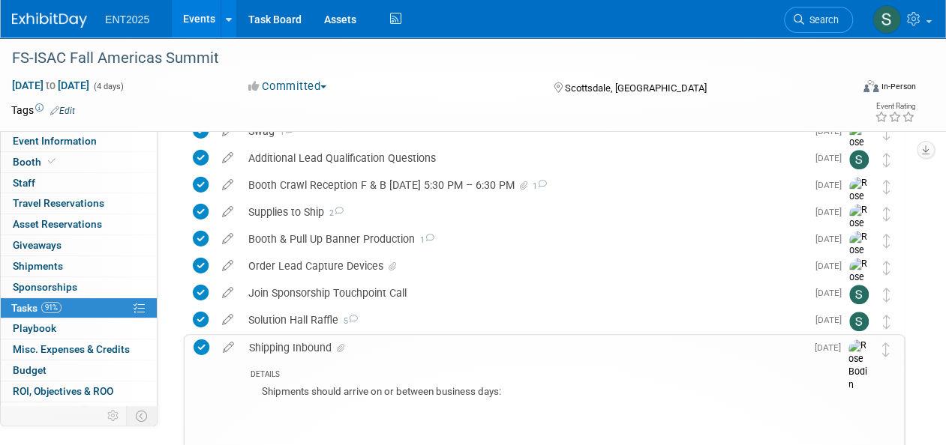
click at [294, 345] on div "Shipping Inbound" at bounding box center [523, 347] width 564 height 25
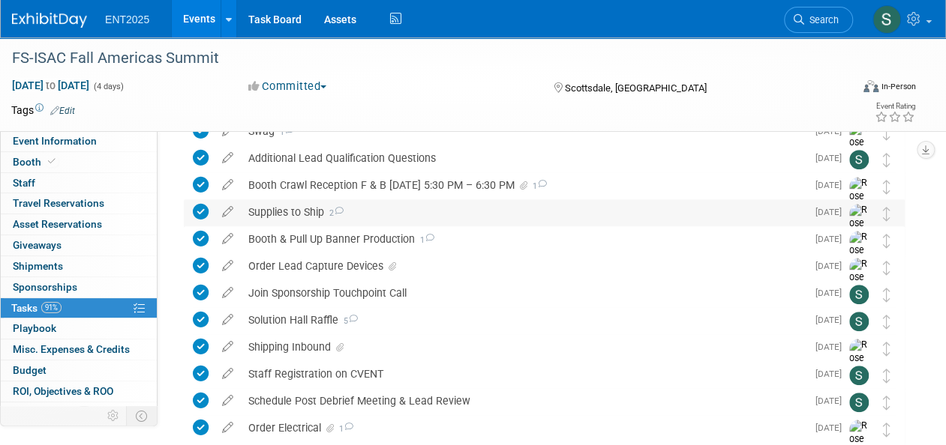
click at [292, 211] on div "Supplies to Ship 2" at bounding box center [523, 211] width 565 height 25
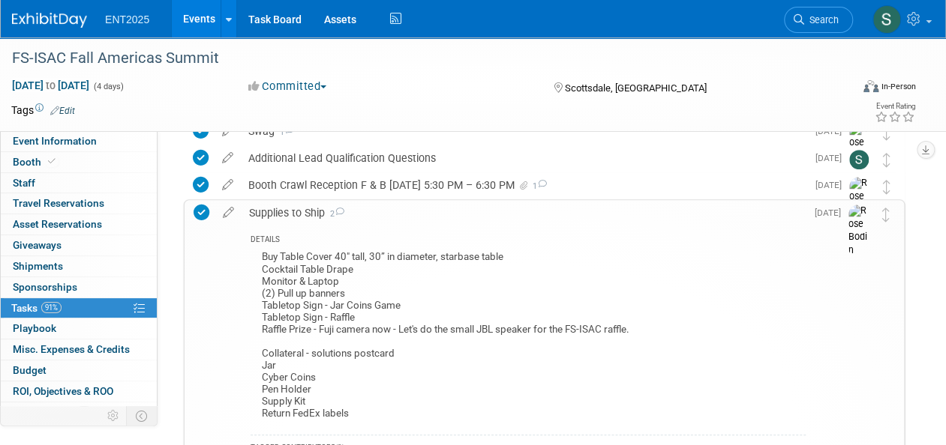
click at [292, 214] on div "Supplies to Ship 2" at bounding box center [523, 212] width 564 height 25
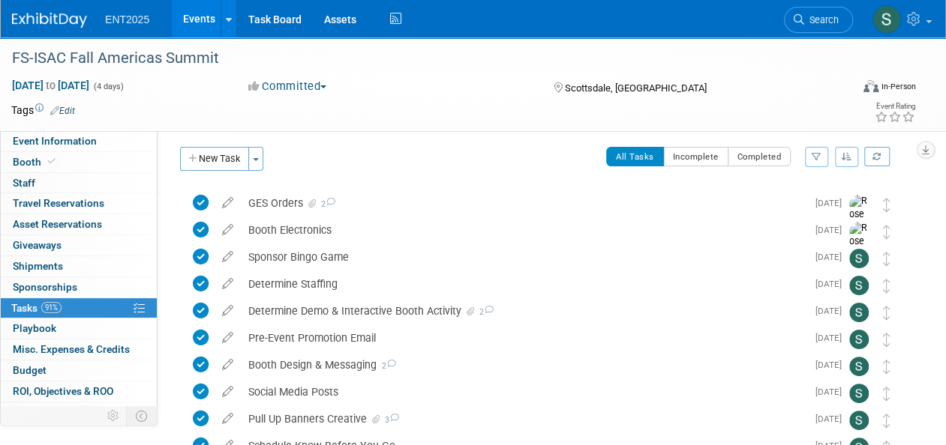
scroll to position [0, 0]
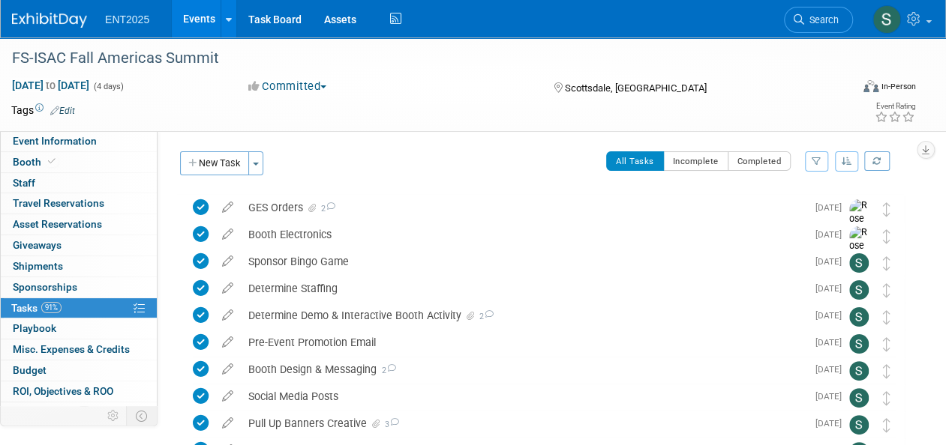
click at [195, 21] on link "Events" at bounding box center [199, 18] width 55 height 37
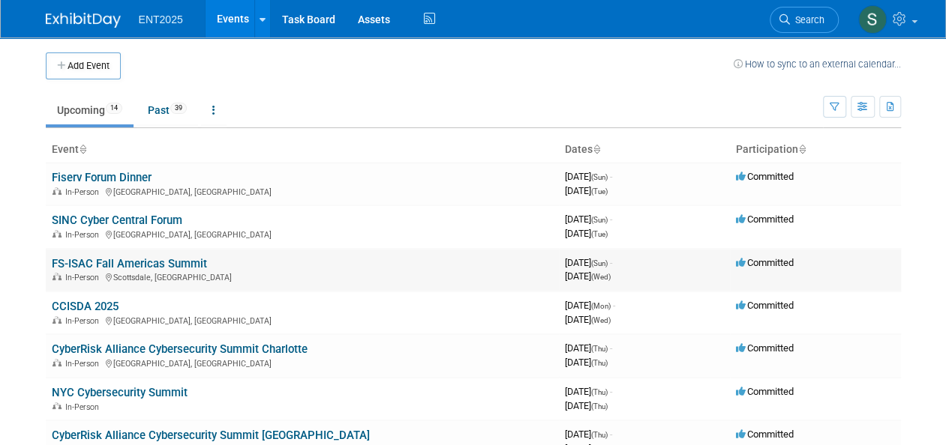
click at [141, 265] on link "FS-ISAC Fall Americas Summit" at bounding box center [129, 263] width 155 height 13
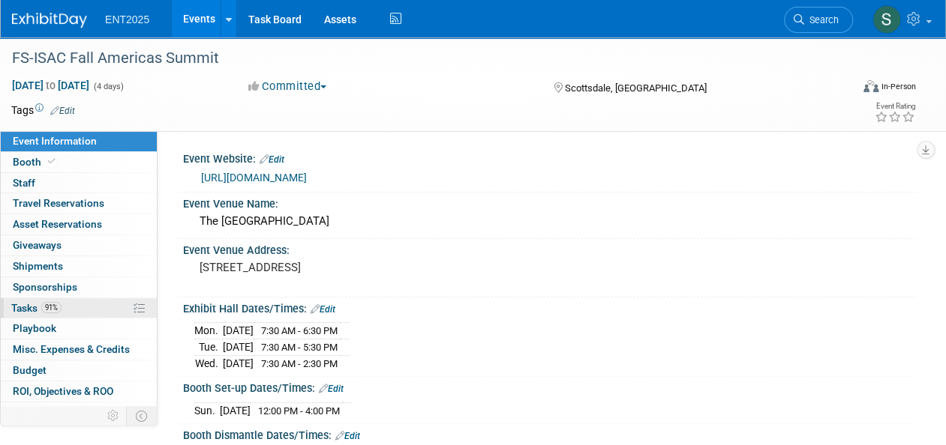
click at [31, 305] on span "Tasks 91%" at bounding box center [36, 308] width 50 height 12
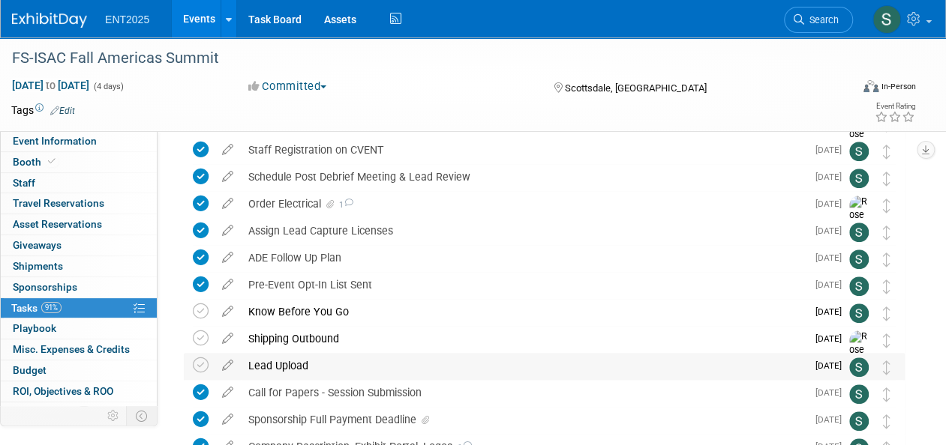
scroll to position [599, 0]
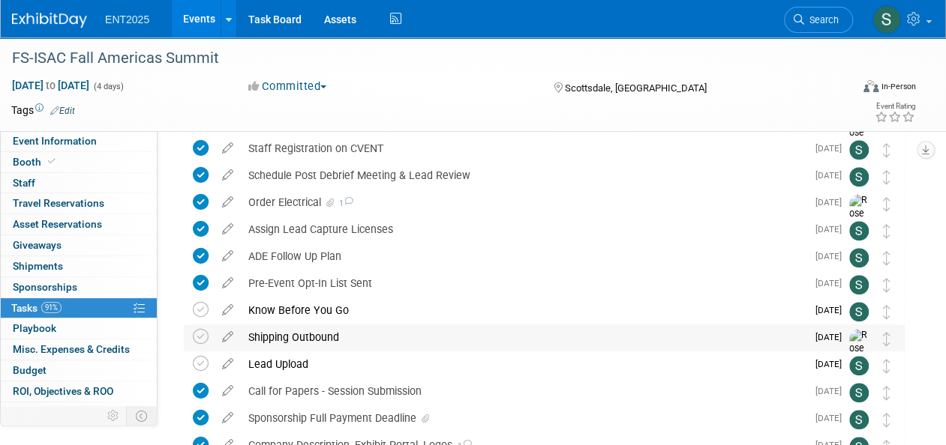
click at [308, 332] on div "Shipping Outbound" at bounding box center [523, 337] width 565 height 25
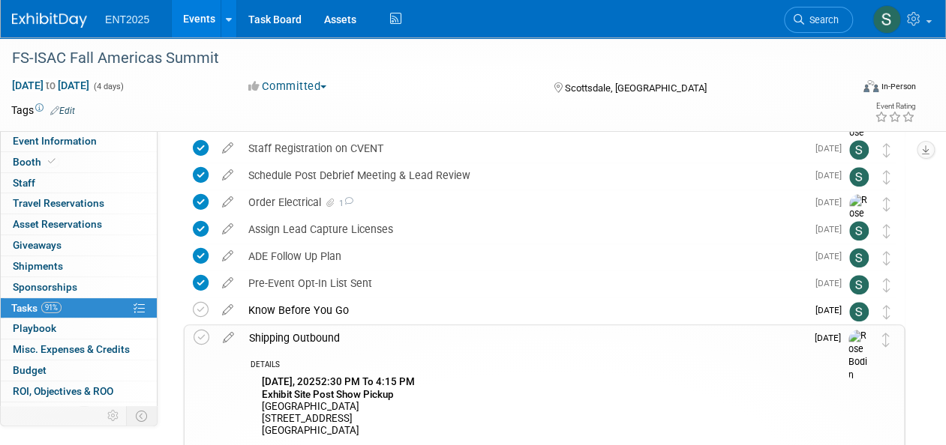
click at [447, 404] on div "Wednesday, October 8, 20252:30 PM To 4:15 PM Exhibit Site Post Show Pickup West…" at bounding box center [527, 439] width 555 height 132
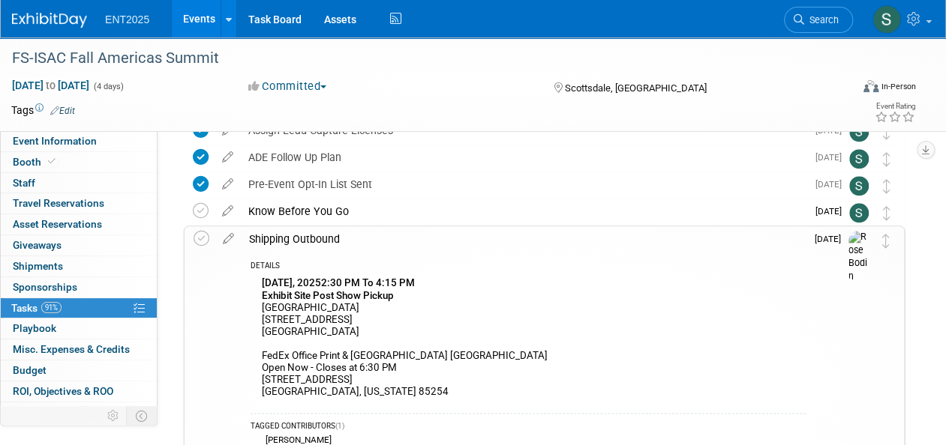
scroll to position [716, 0]
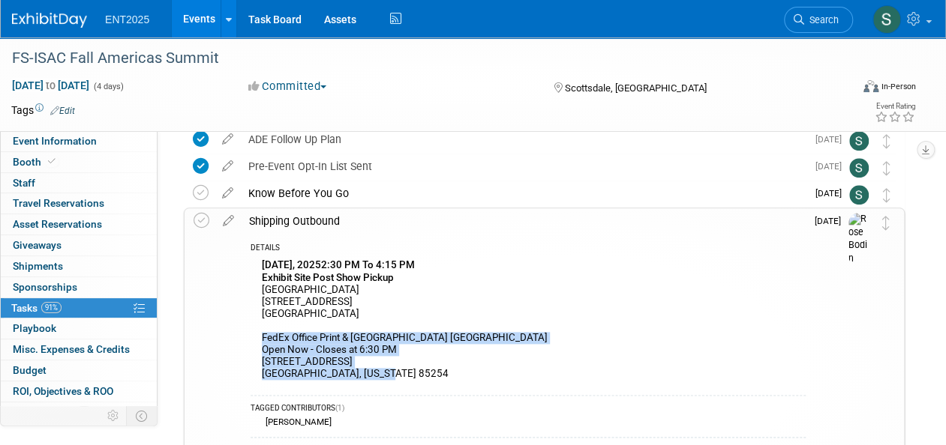
drag, startPoint x: 386, startPoint y: 374, endPoint x: 243, endPoint y: 340, distance: 147.1
click at [243, 340] on div "DETAILS Wednesday, October 8, 20252:30 PM To 4:15 PM Exhibit Site Post Show Pic…" at bounding box center [523, 384] width 564 height 301
copy div "FedEx Office Print & Ship Center Westin Kierland Resort & Spa Open Now - Closes…"
click at [325, 216] on div "Shipping Outbound" at bounding box center [523, 220] width 564 height 25
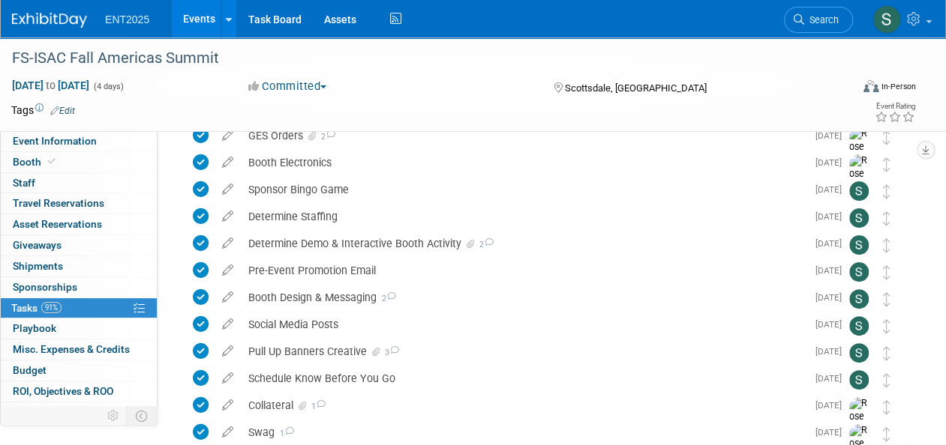
scroll to position [65, 0]
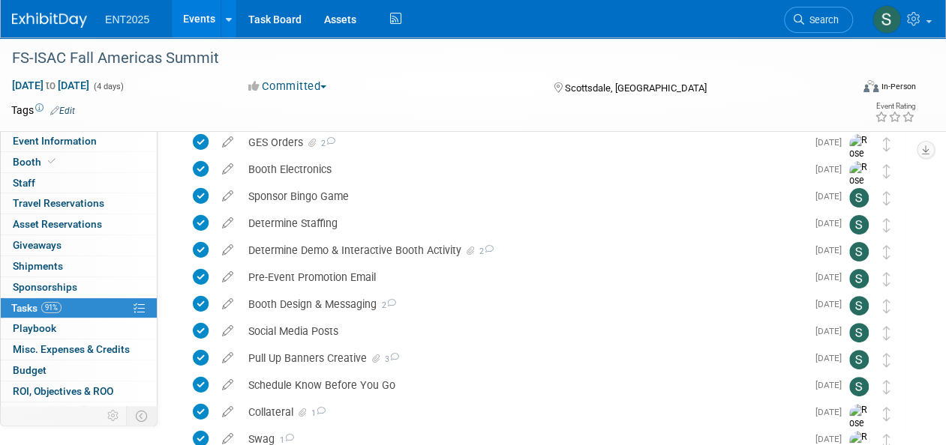
click at [210, 16] on link "Events" at bounding box center [199, 18] width 55 height 37
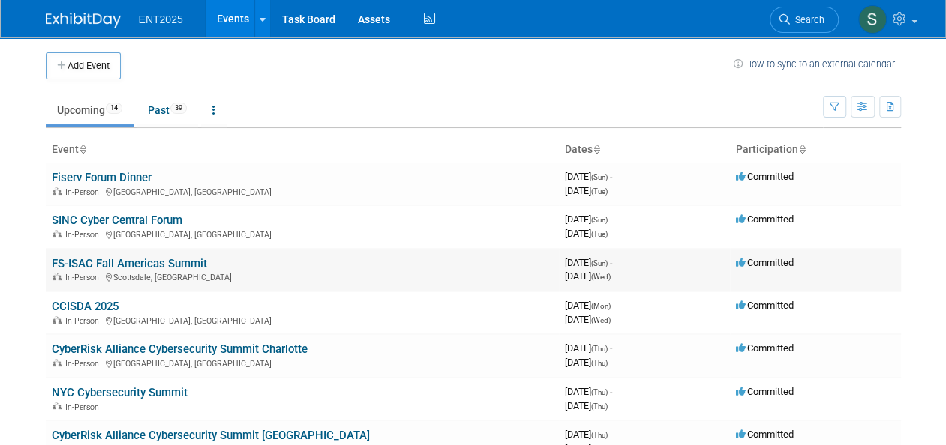
click at [154, 262] on link "FS-ISAC Fall Americas Summit" at bounding box center [129, 263] width 155 height 13
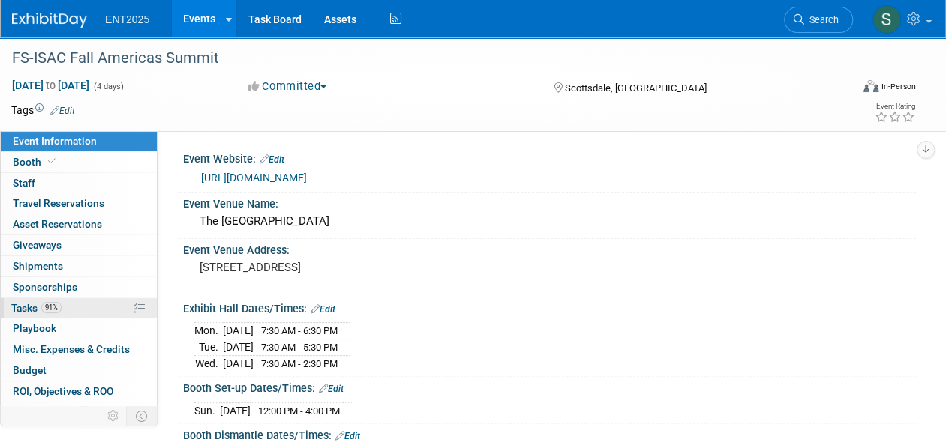
click at [21, 309] on span "Tasks 91%" at bounding box center [36, 308] width 50 height 12
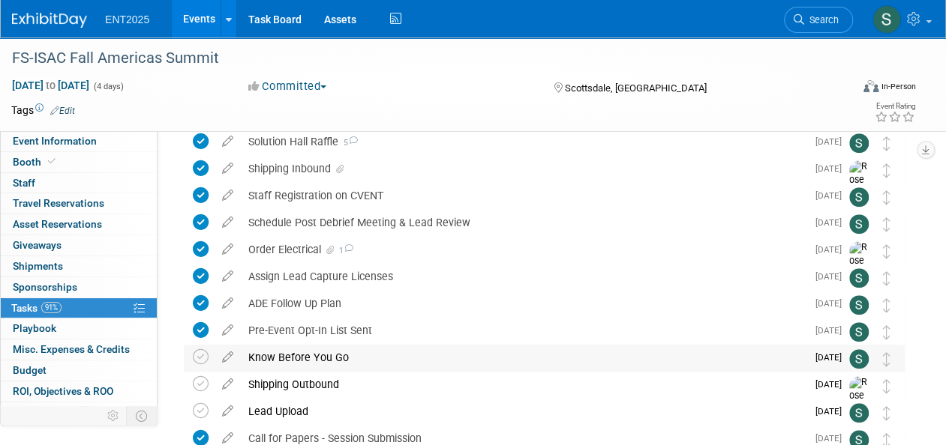
scroll to position [556, 0]
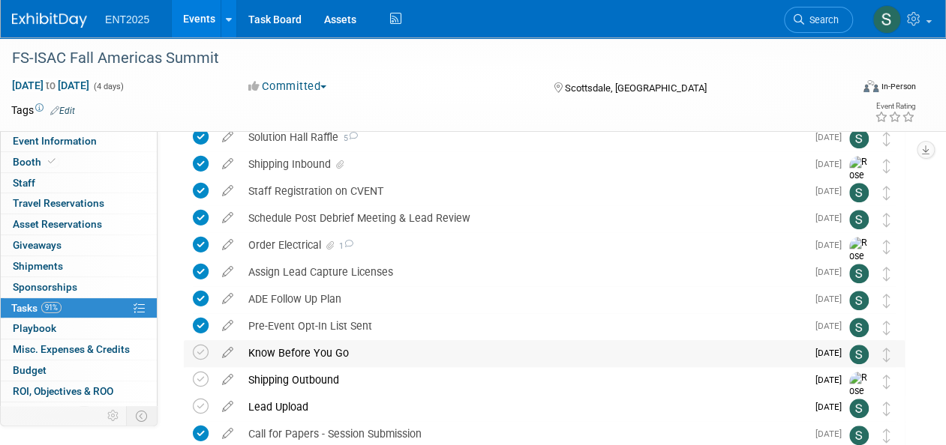
click at [314, 346] on div "Know Before You Go" at bounding box center [523, 352] width 565 height 25
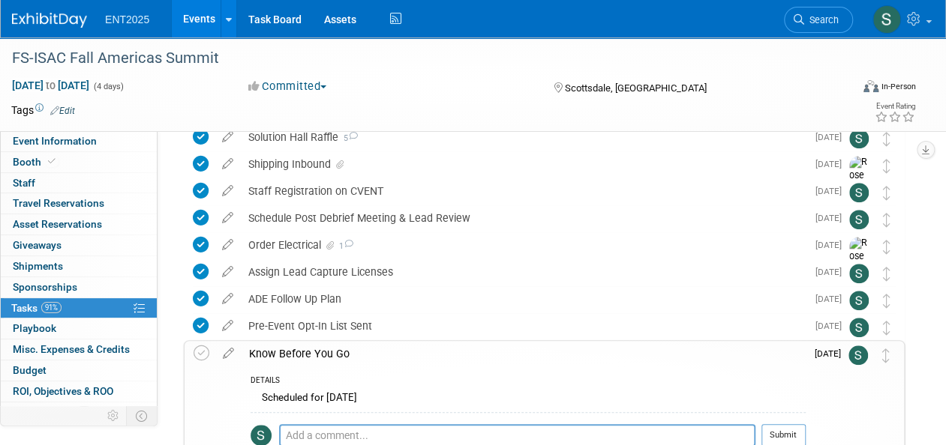
click at [315, 349] on div "Know Before You Go" at bounding box center [523, 353] width 564 height 25
